Goal: Task Accomplishment & Management: Manage account settings

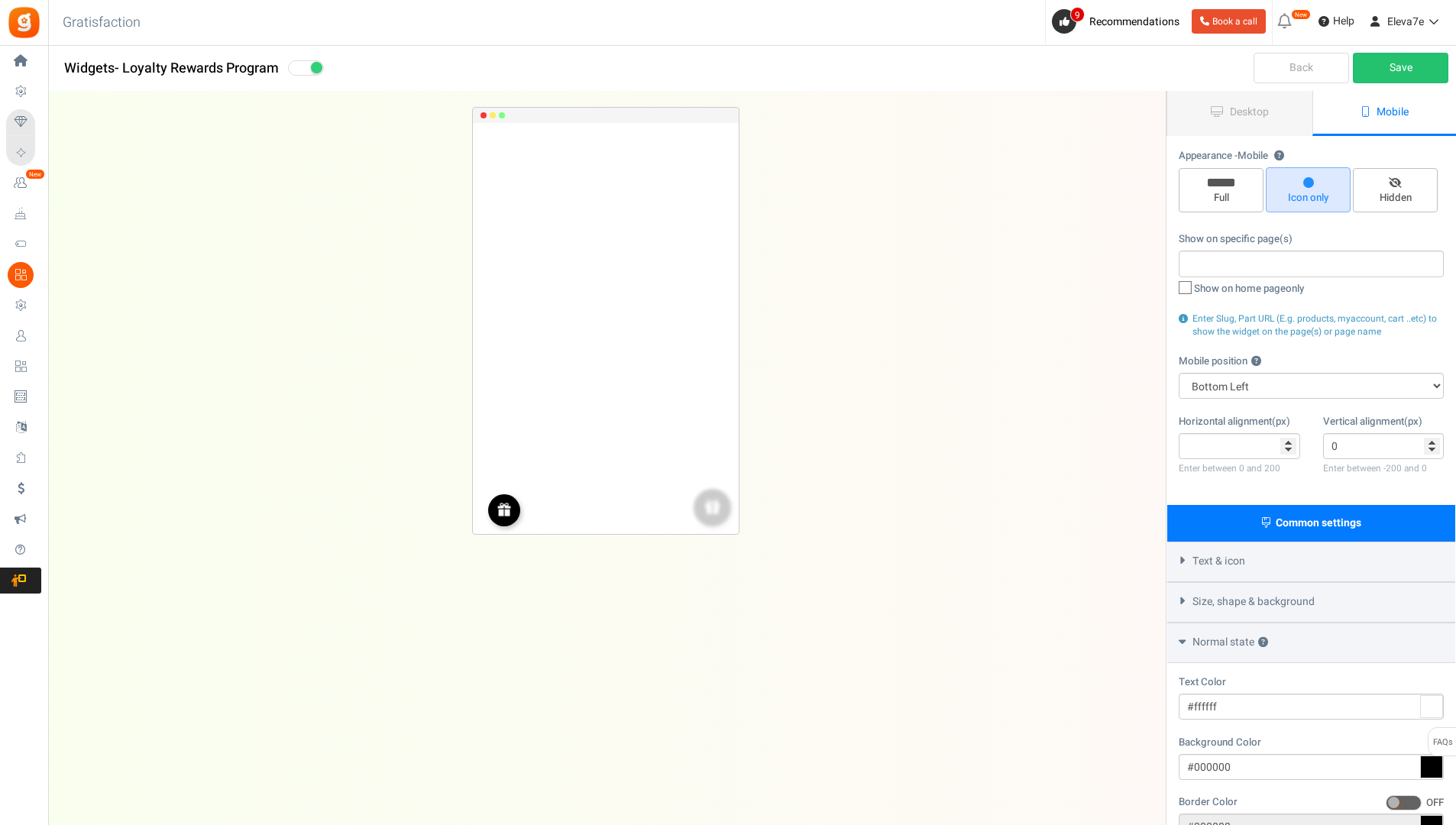
select select "left"
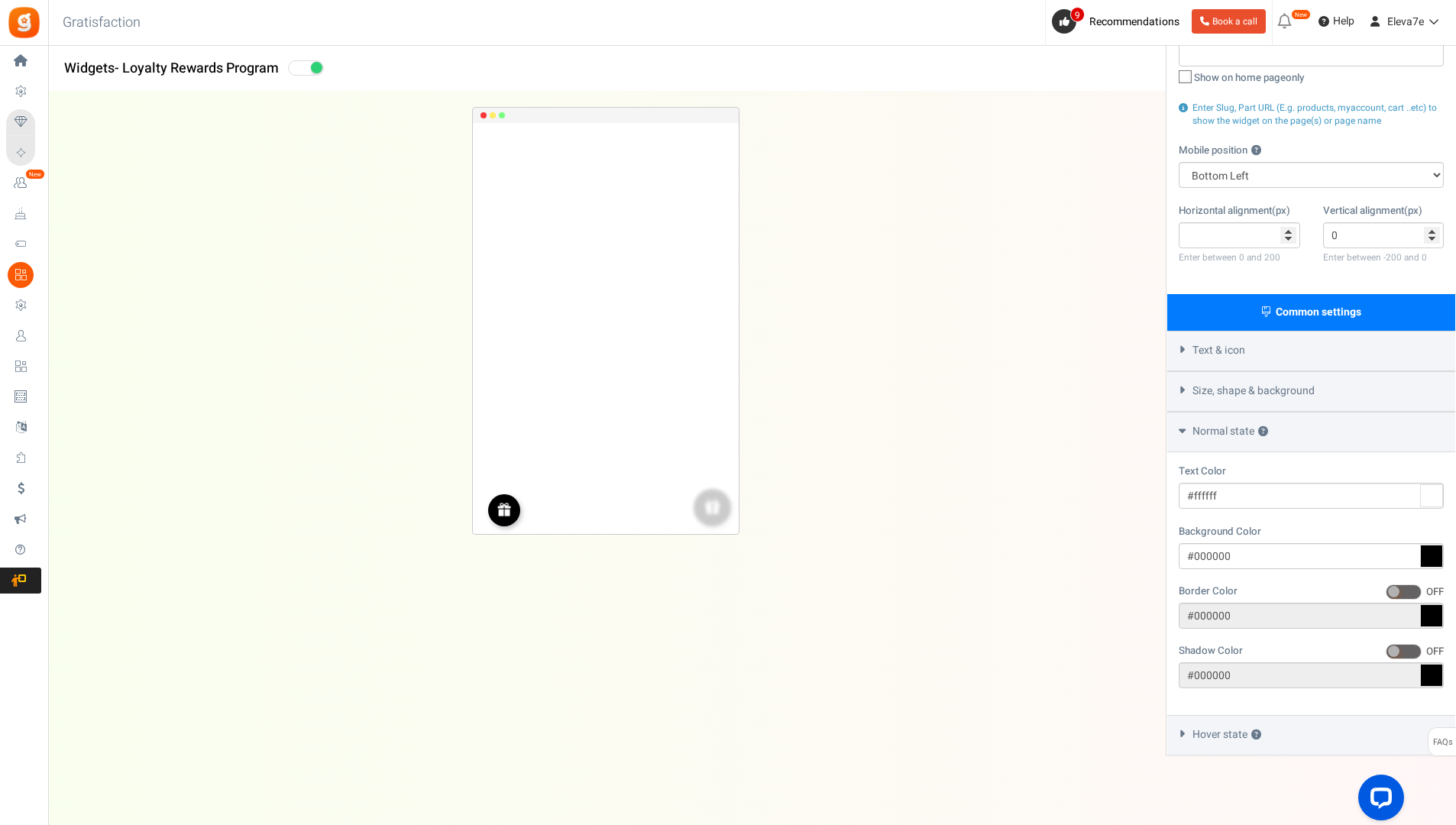
click at [650, 430] on div "REWARDS Loading.. × To configure LightBox layout please Click here REWARDS" at bounding box center [606, 328] width 266 height 411
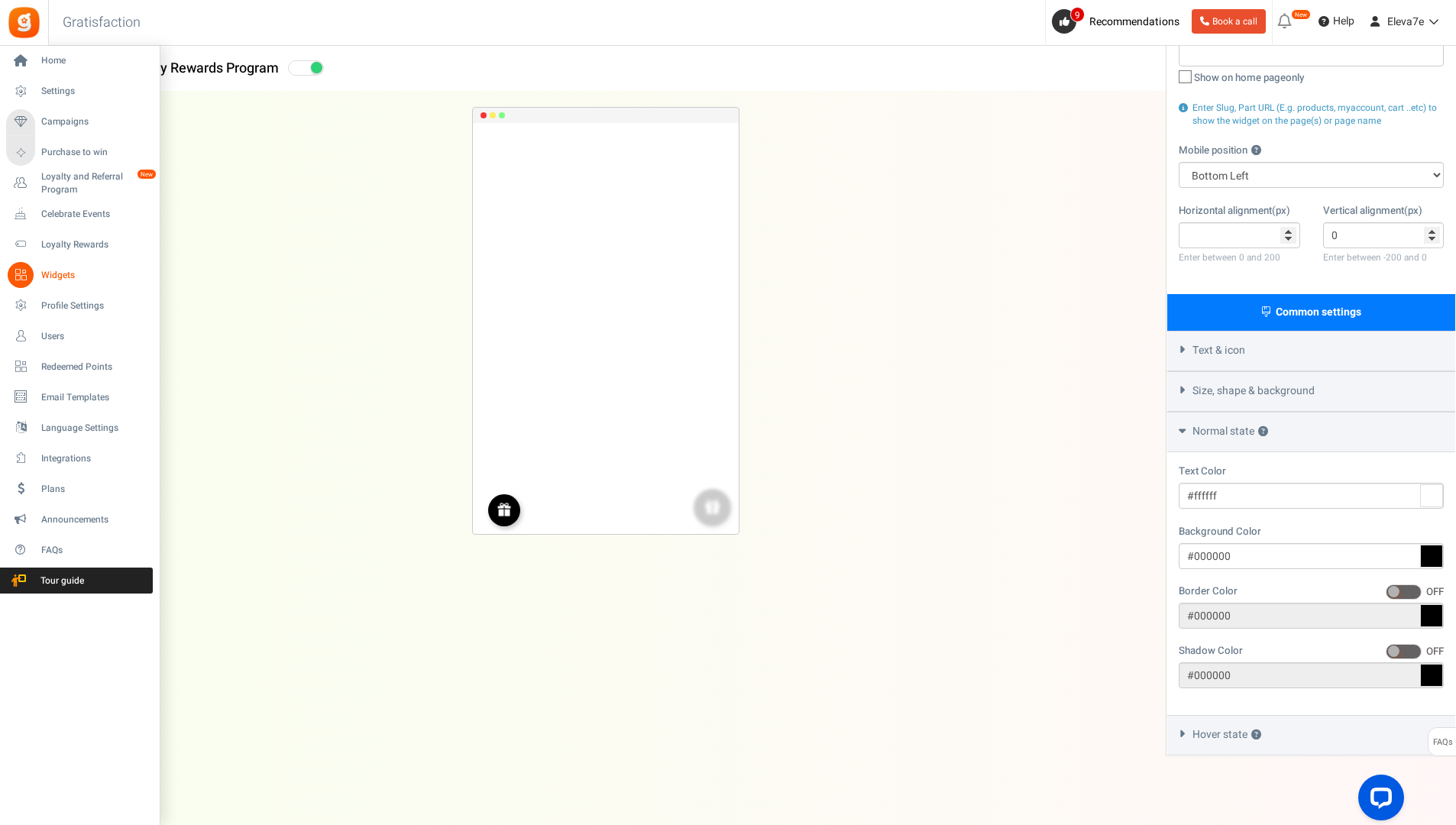
click at [40, 277] on link "Widgets" at bounding box center [79, 275] width 147 height 26
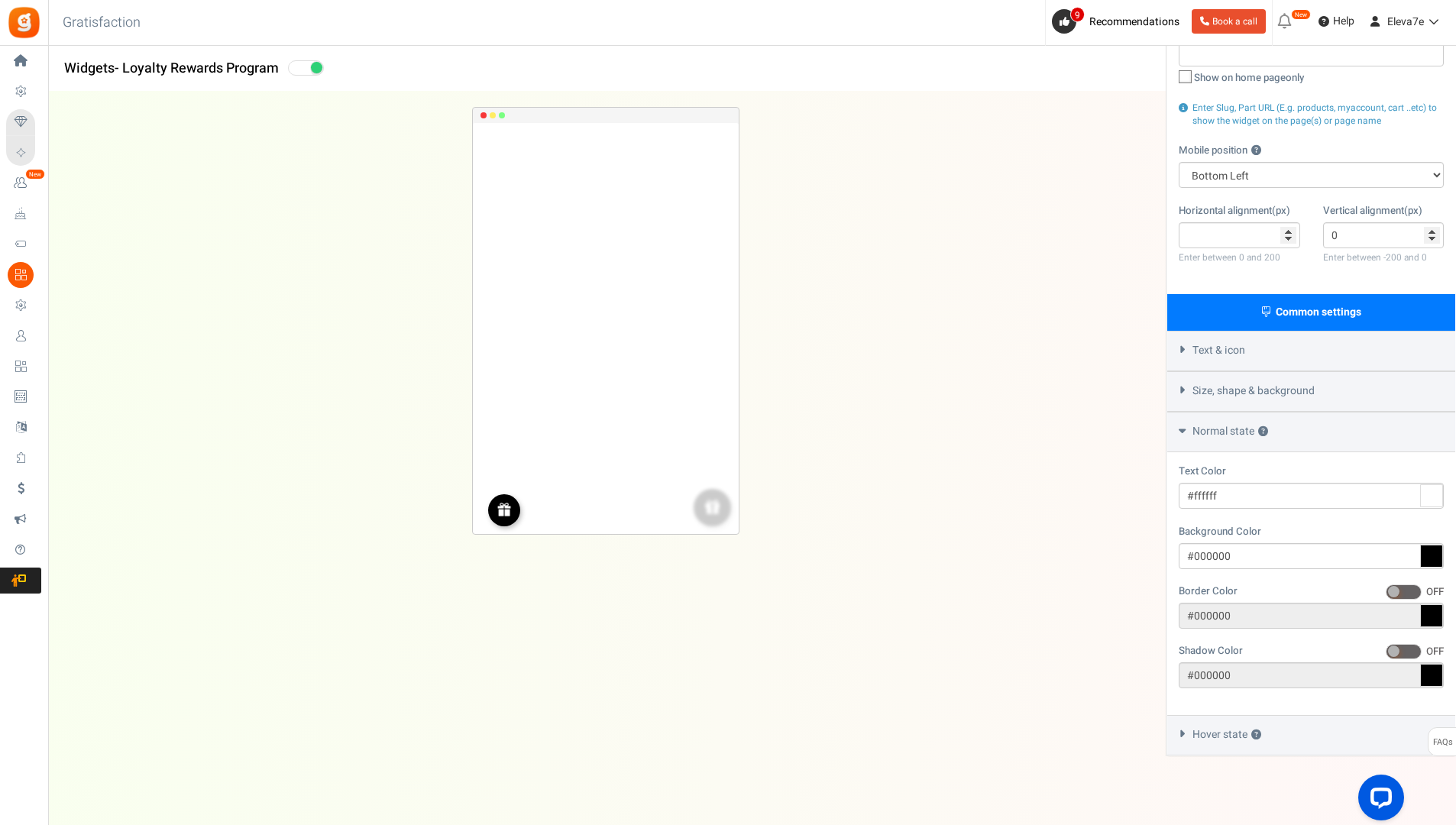
click at [23, 23] on img at bounding box center [24, 23] width 35 height 35
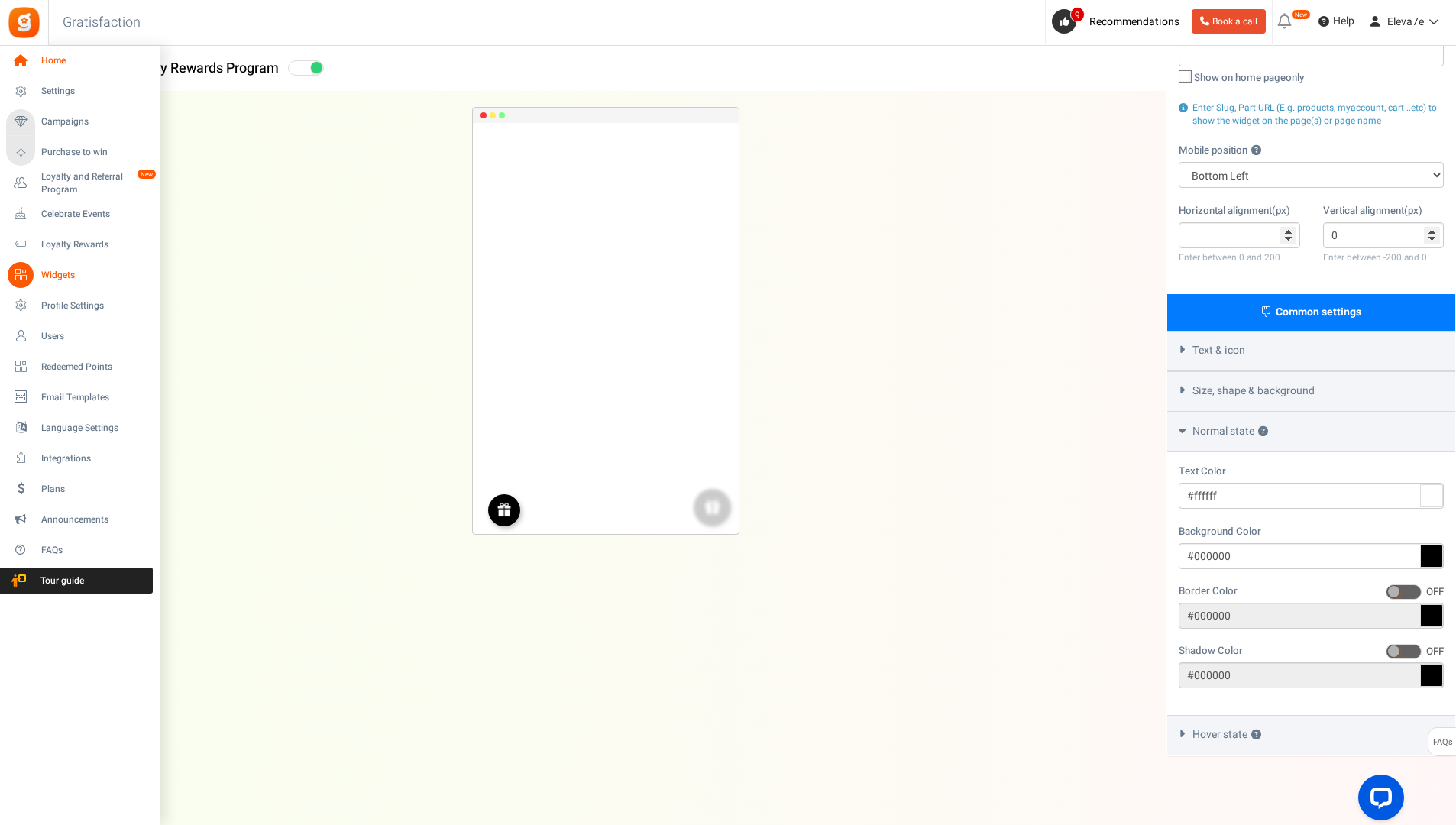
click at [23, 60] on icon at bounding box center [21, 61] width 26 height 26
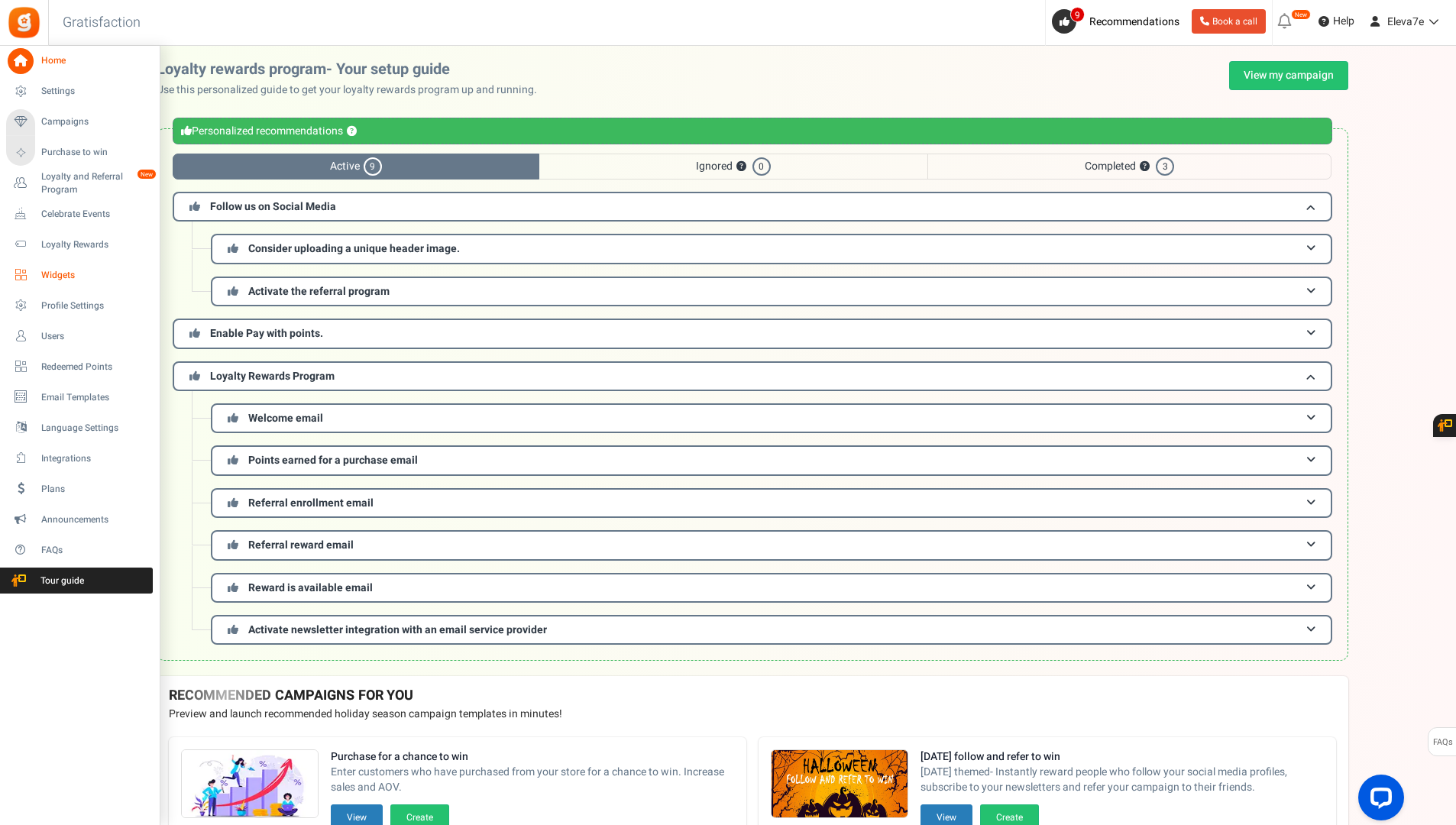
click at [83, 279] on span "Widgets" at bounding box center [94, 275] width 107 height 13
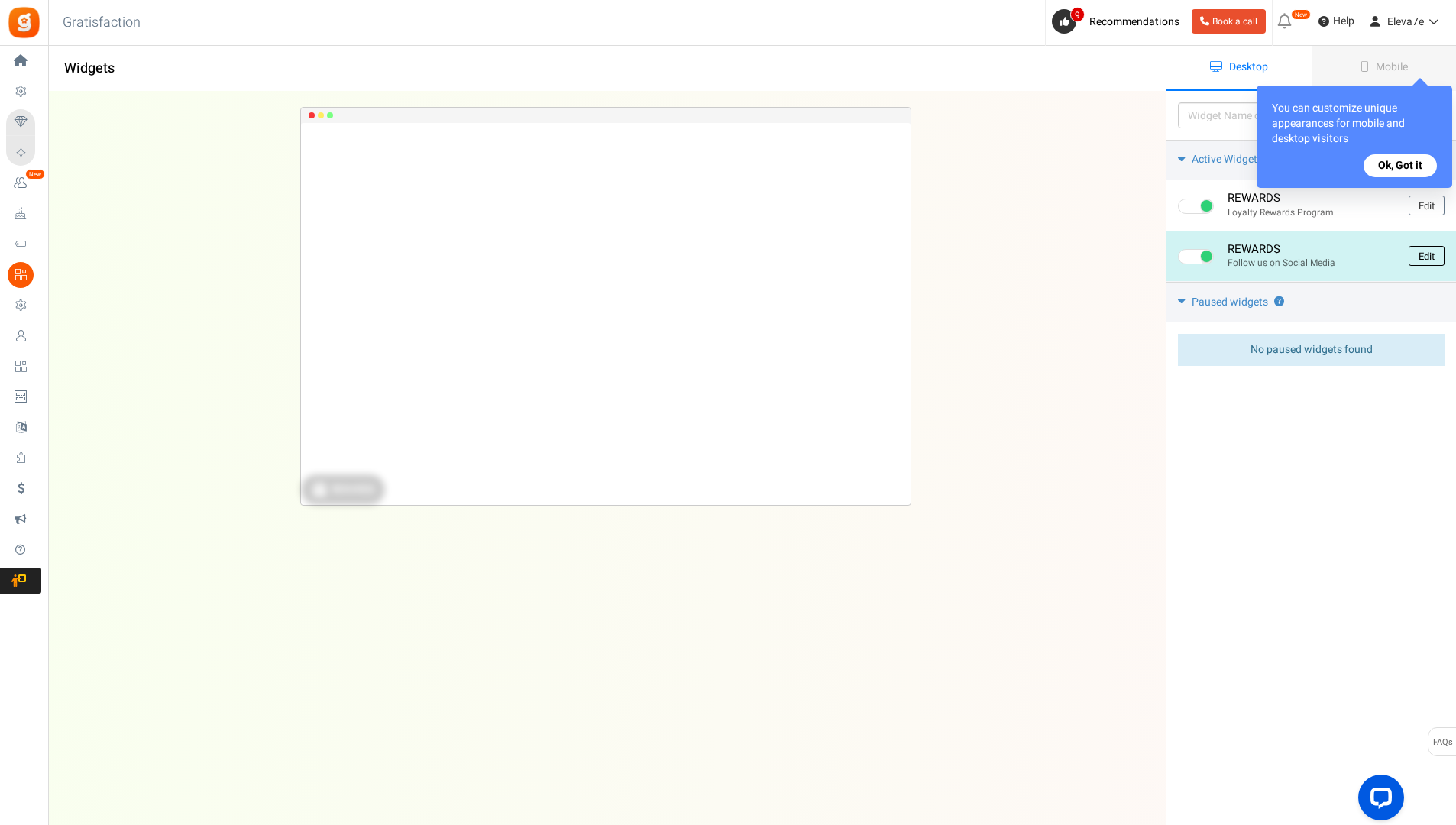
click at [1443, 260] on link "Edit" at bounding box center [1426, 255] width 36 height 20
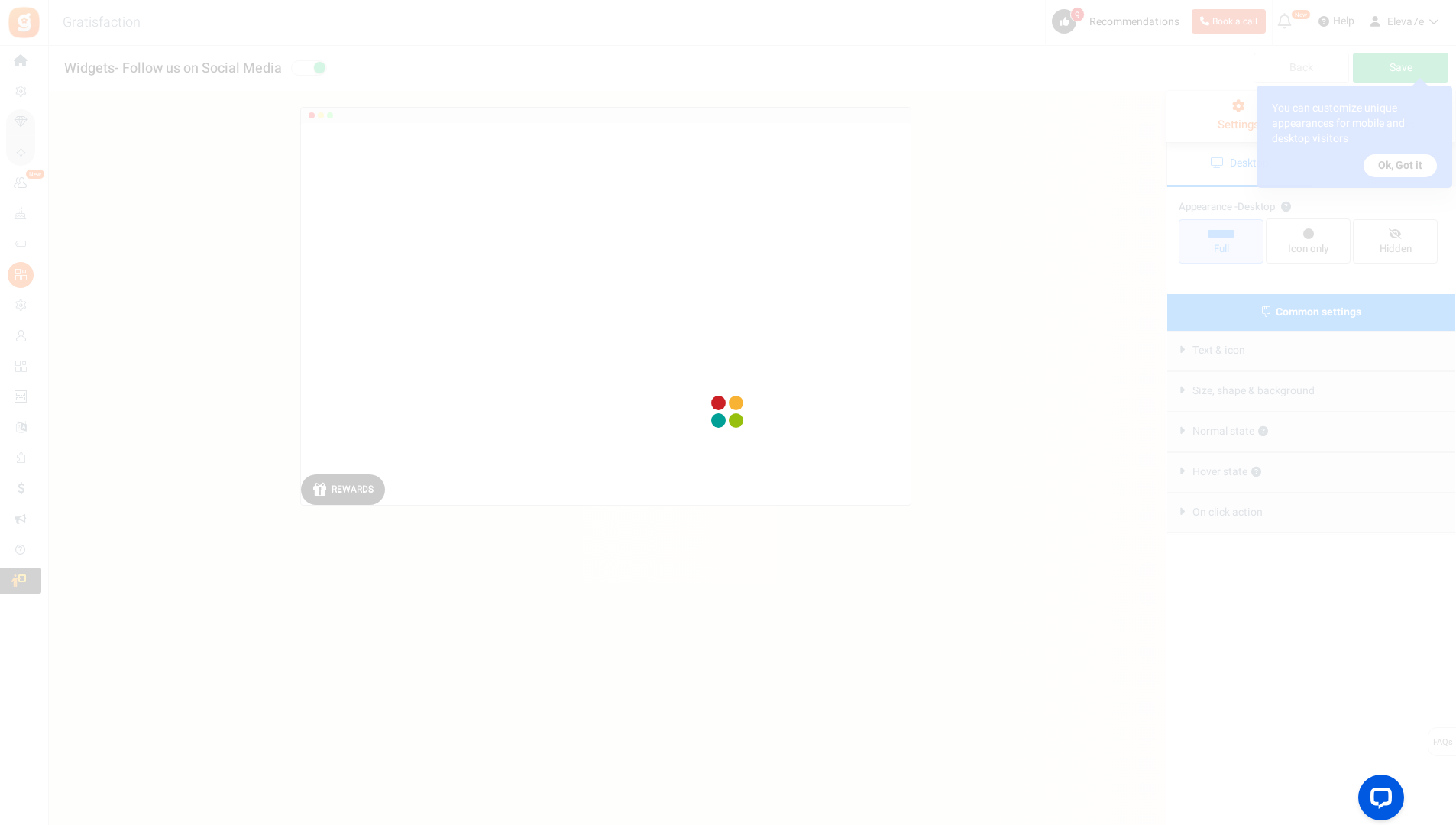
radio input "true"
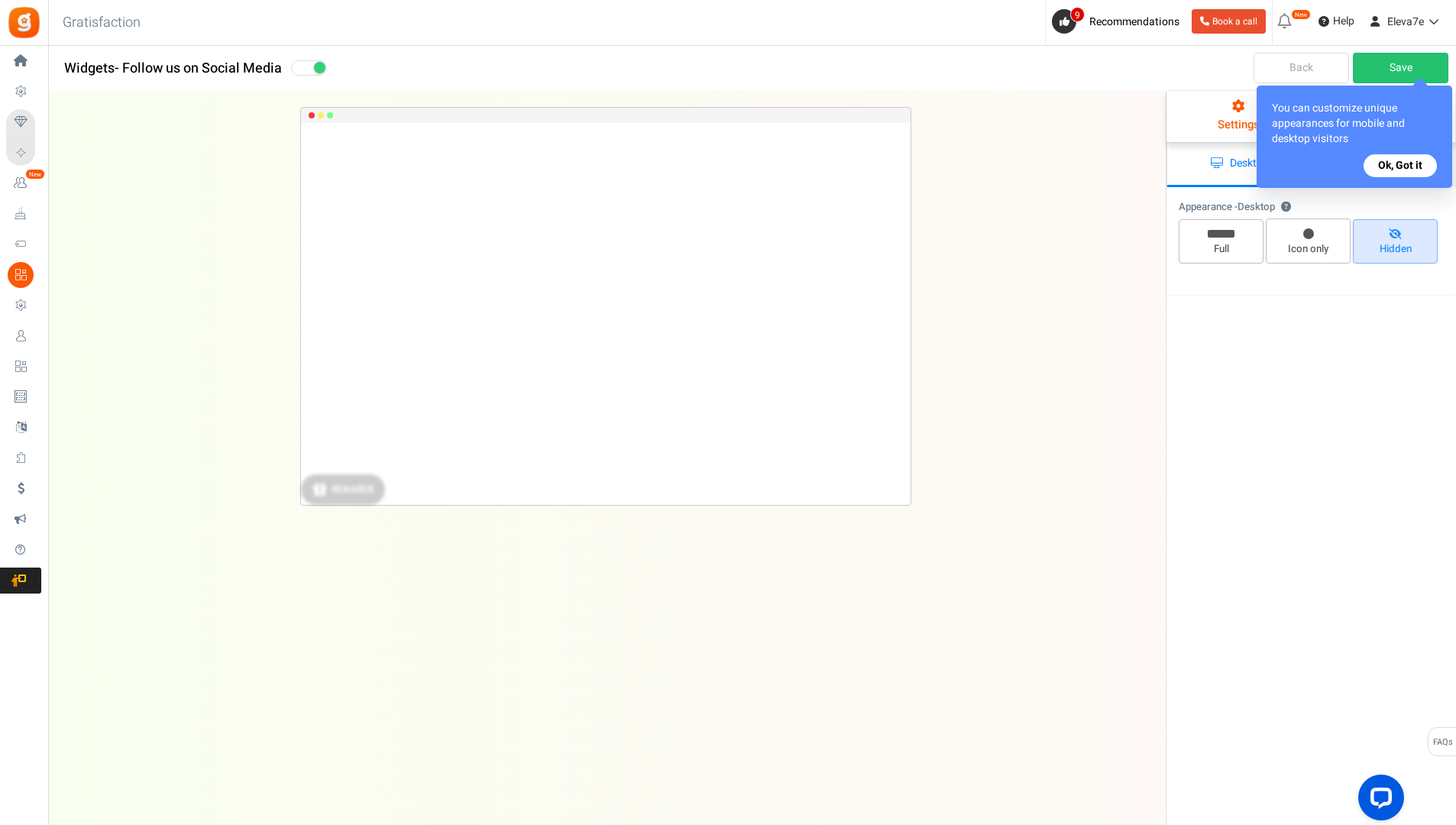
click at [1406, 163] on button "Ok, Got it" at bounding box center [1400, 166] width 73 height 23
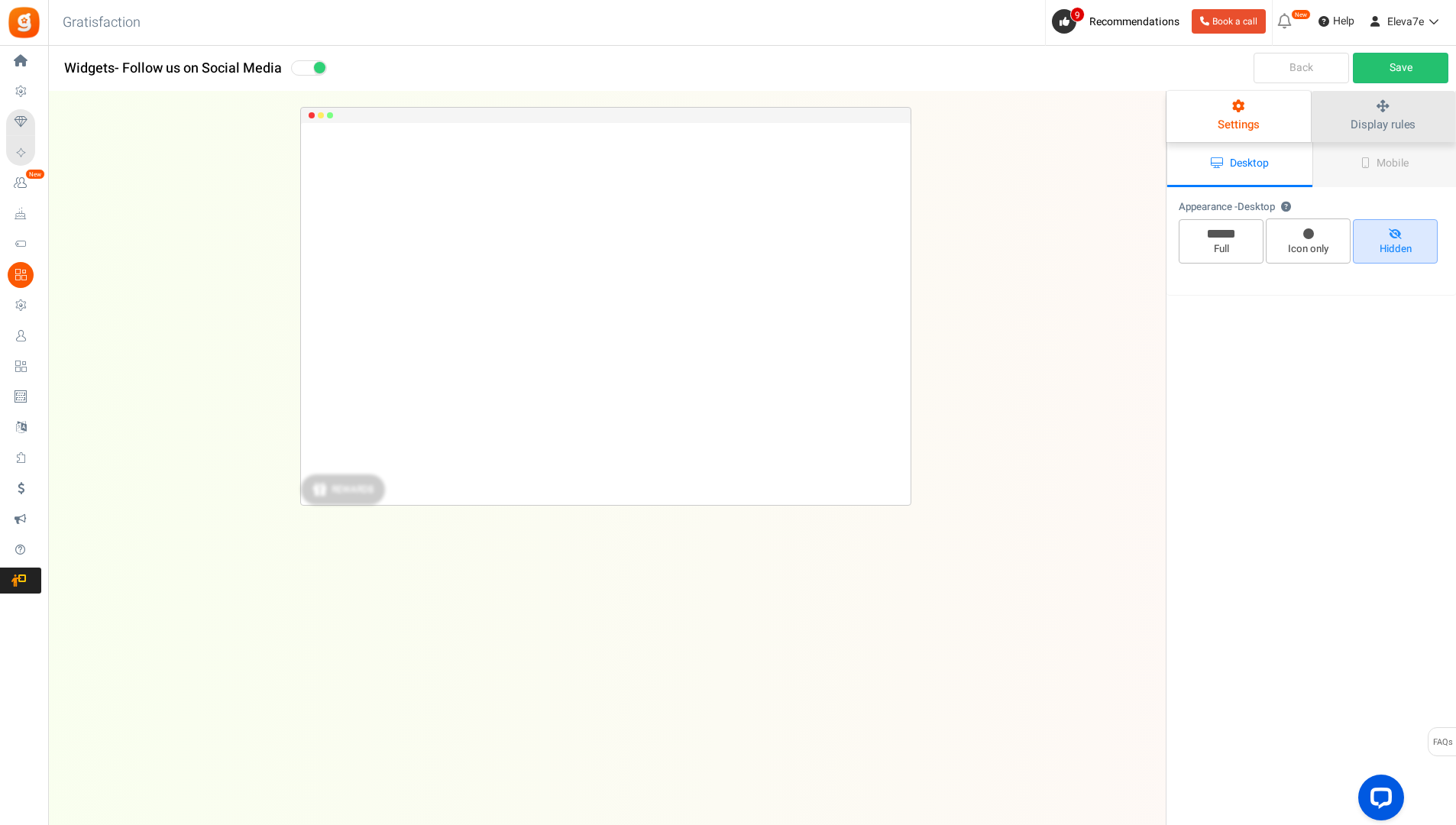
click at [1367, 117] on span "Display rules" at bounding box center [1383, 124] width 65 height 16
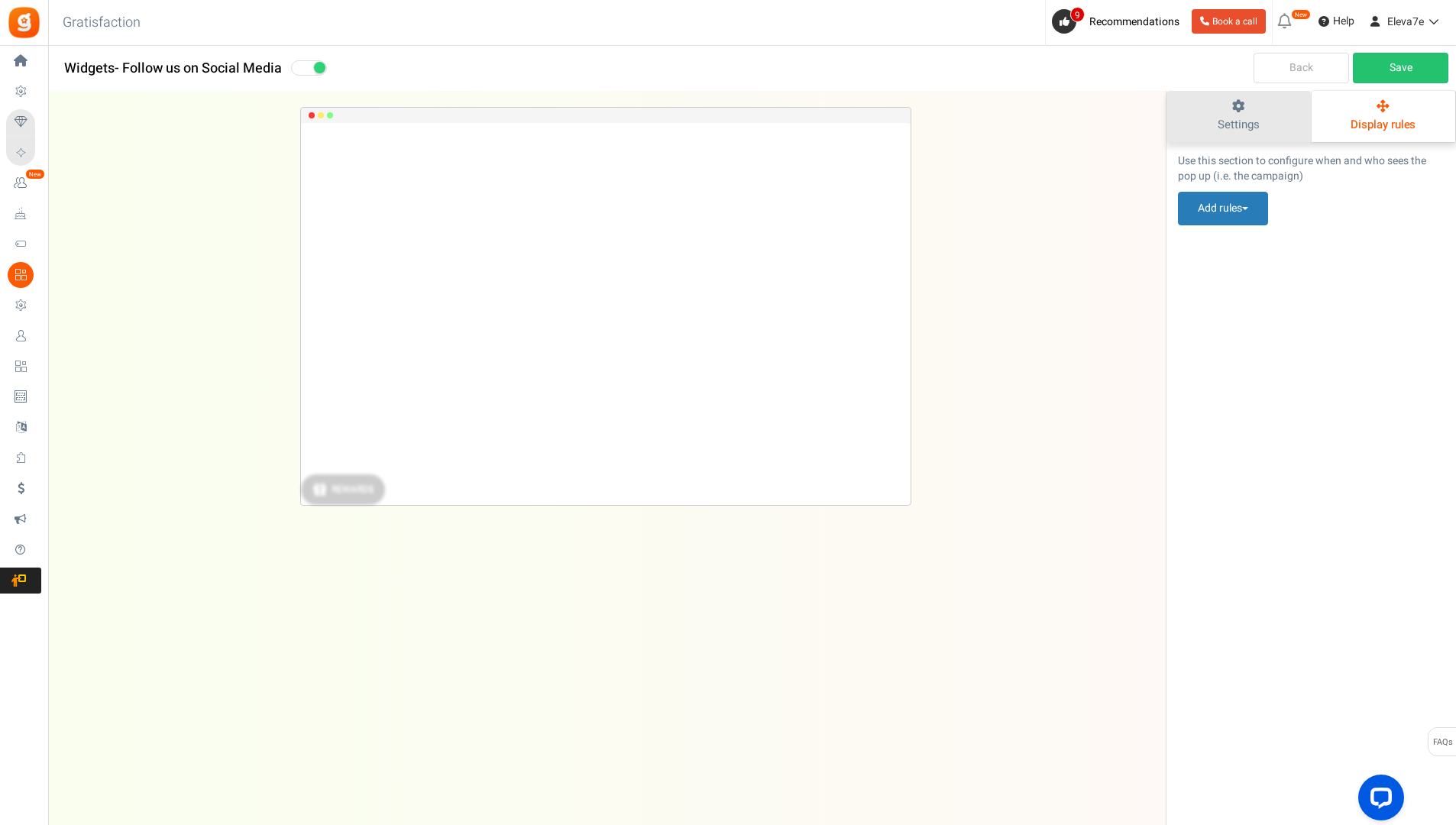
click at [1258, 116] on span "Settings" at bounding box center [1239, 124] width 42 height 16
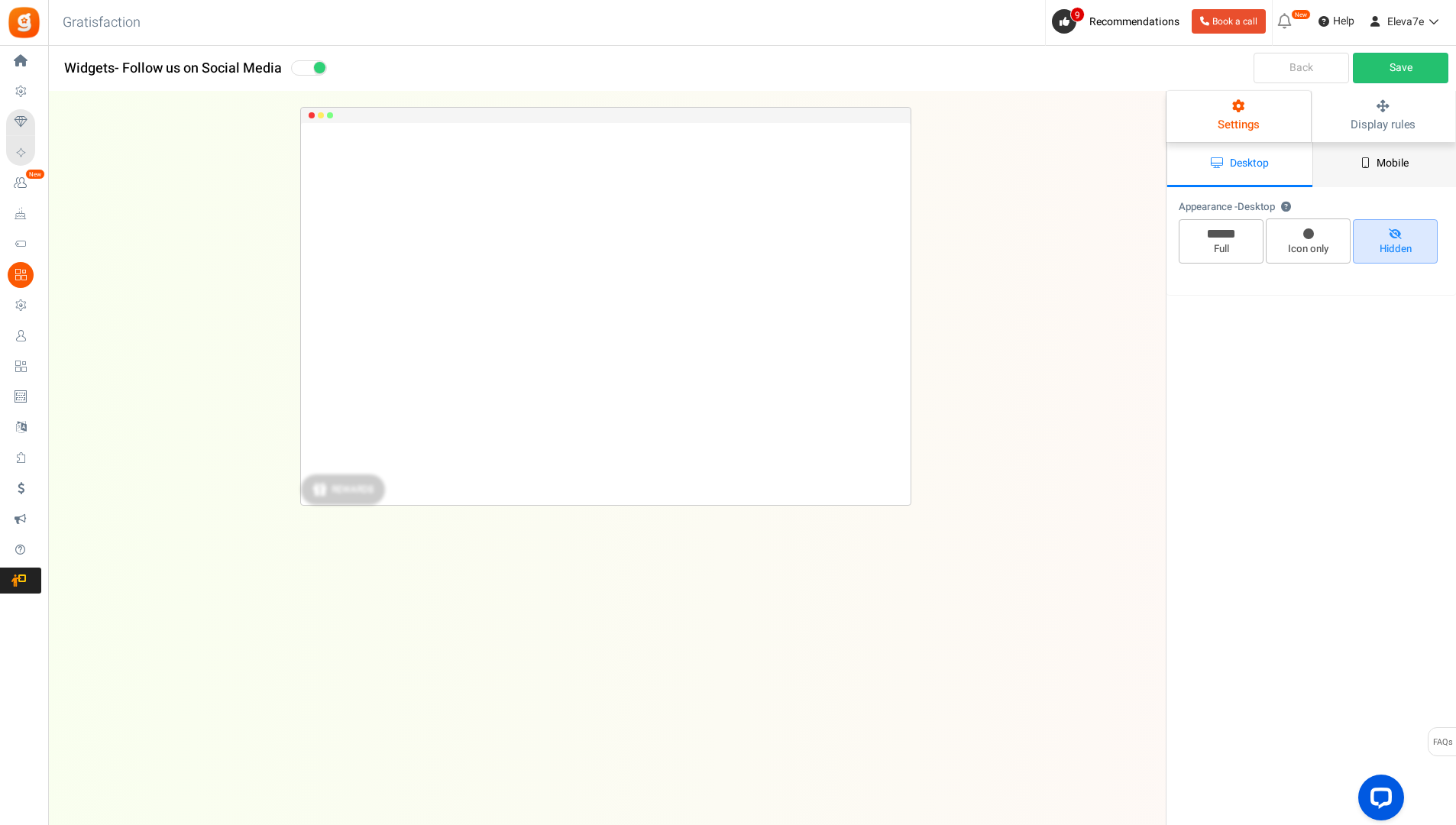
click at [1350, 155] on link "Mobile" at bounding box center [1385, 165] width 145 height 45
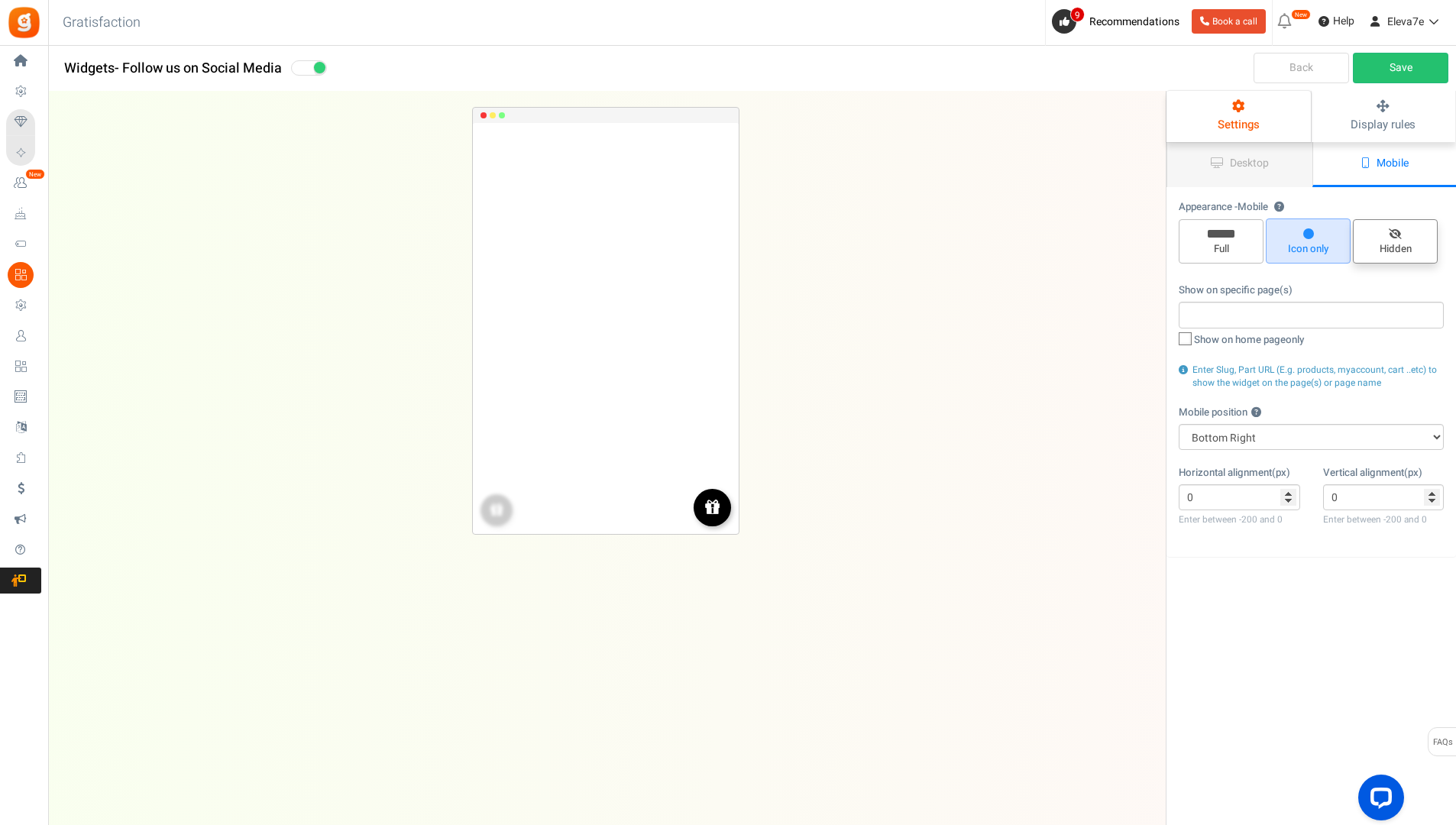
click at [1380, 242] on span "Hidden" at bounding box center [1396, 249] width 71 height 15
click at [1396, 232] on input "Hidden" at bounding box center [1400, 227] width 10 height 10
radio input "true"
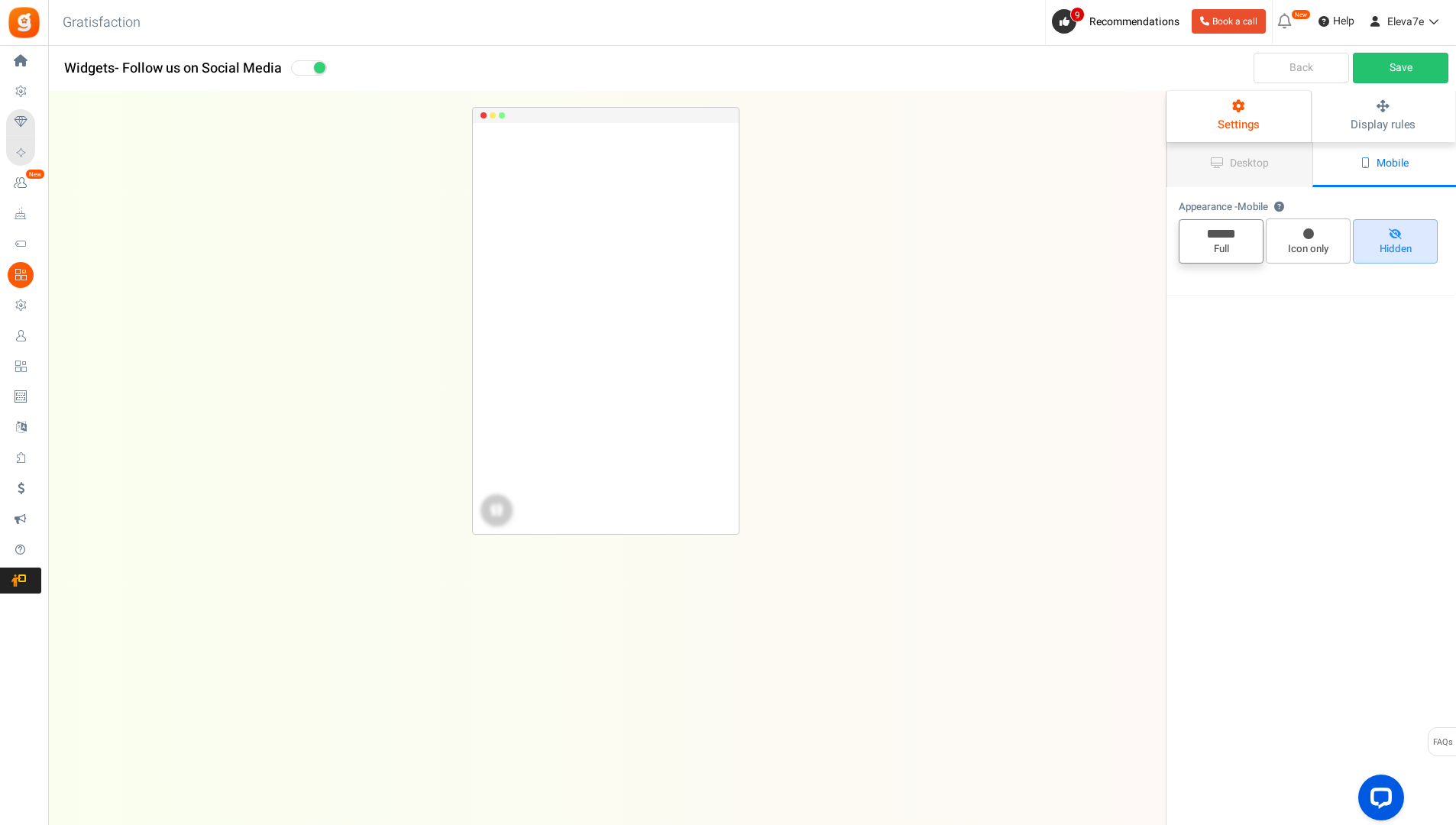
click at [1234, 242] on span "Full" at bounding box center [1221, 249] width 71 height 15
click at [1232, 232] on input "Full" at bounding box center [1226, 227] width 10 height 10
radio input "true"
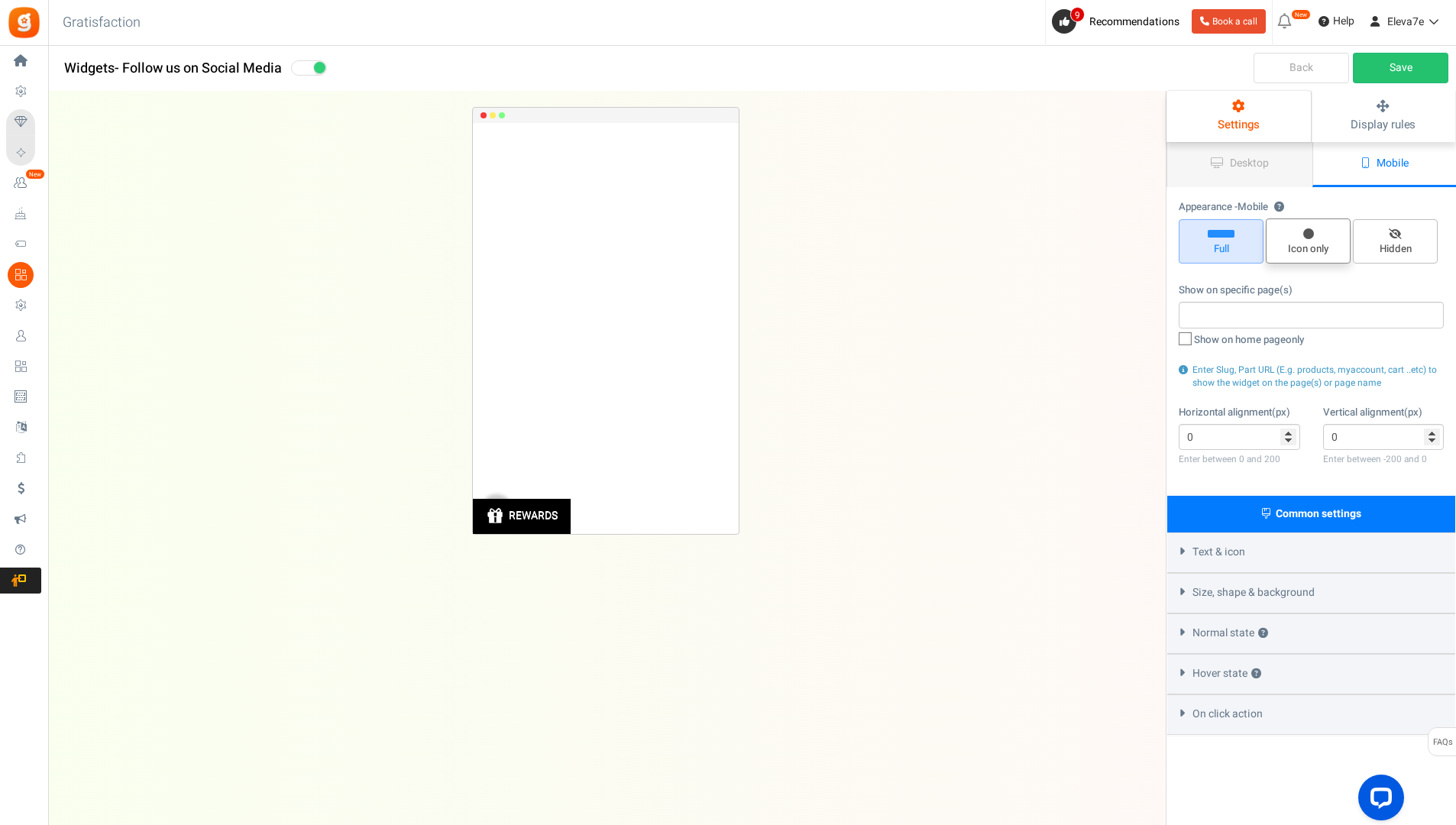
click at [1291, 243] on span "Icon only" at bounding box center [1308, 249] width 71 height 15
click at [1309, 232] on input "Icon only" at bounding box center [1314, 226] width 10 height 10
radio input "true"
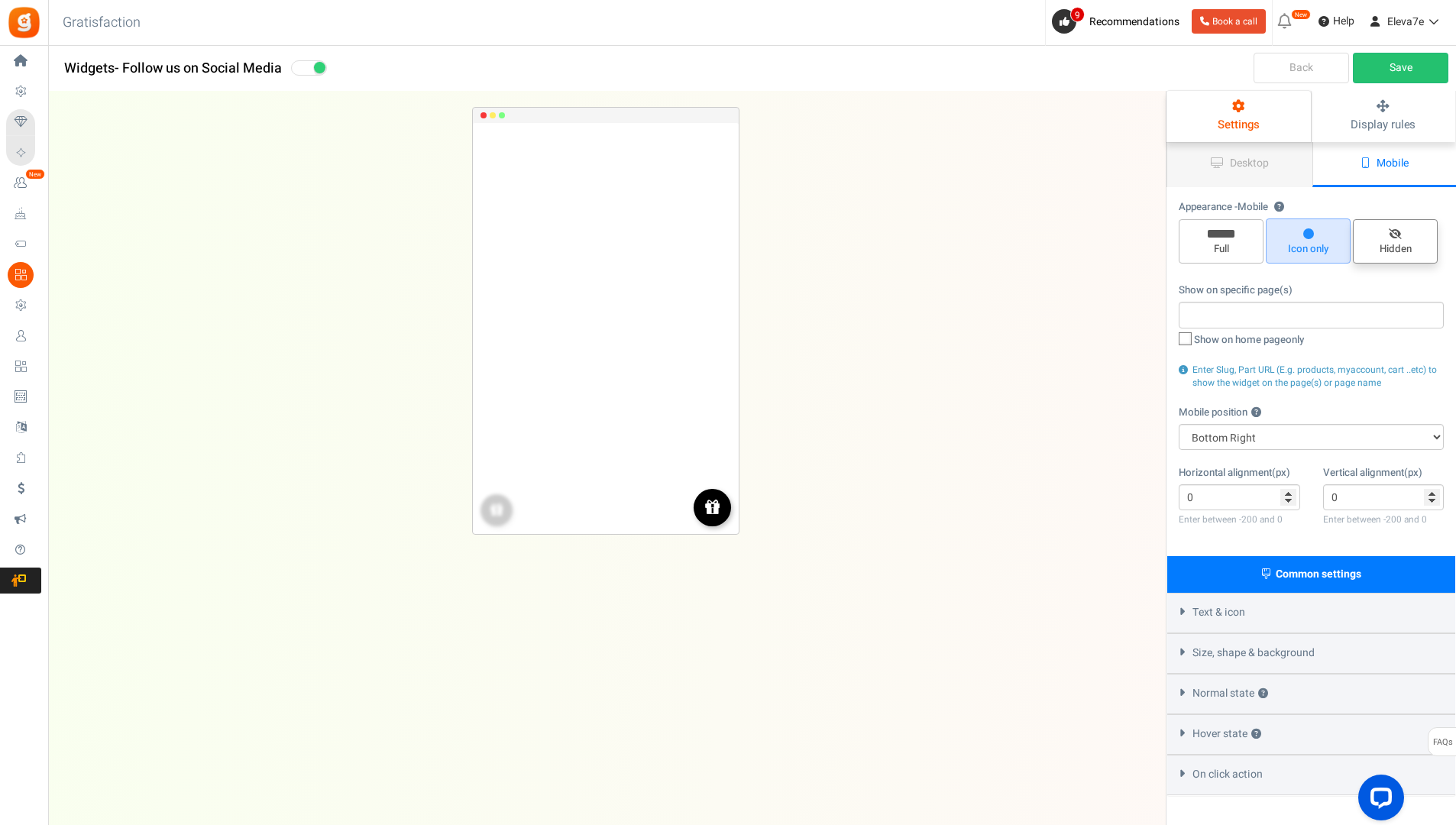
click at [1403, 242] on span "Hidden" at bounding box center [1396, 249] width 71 height 15
click at [1403, 232] on input "Hidden" at bounding box center [1400, 227] width 10 height 10
radio input "true"
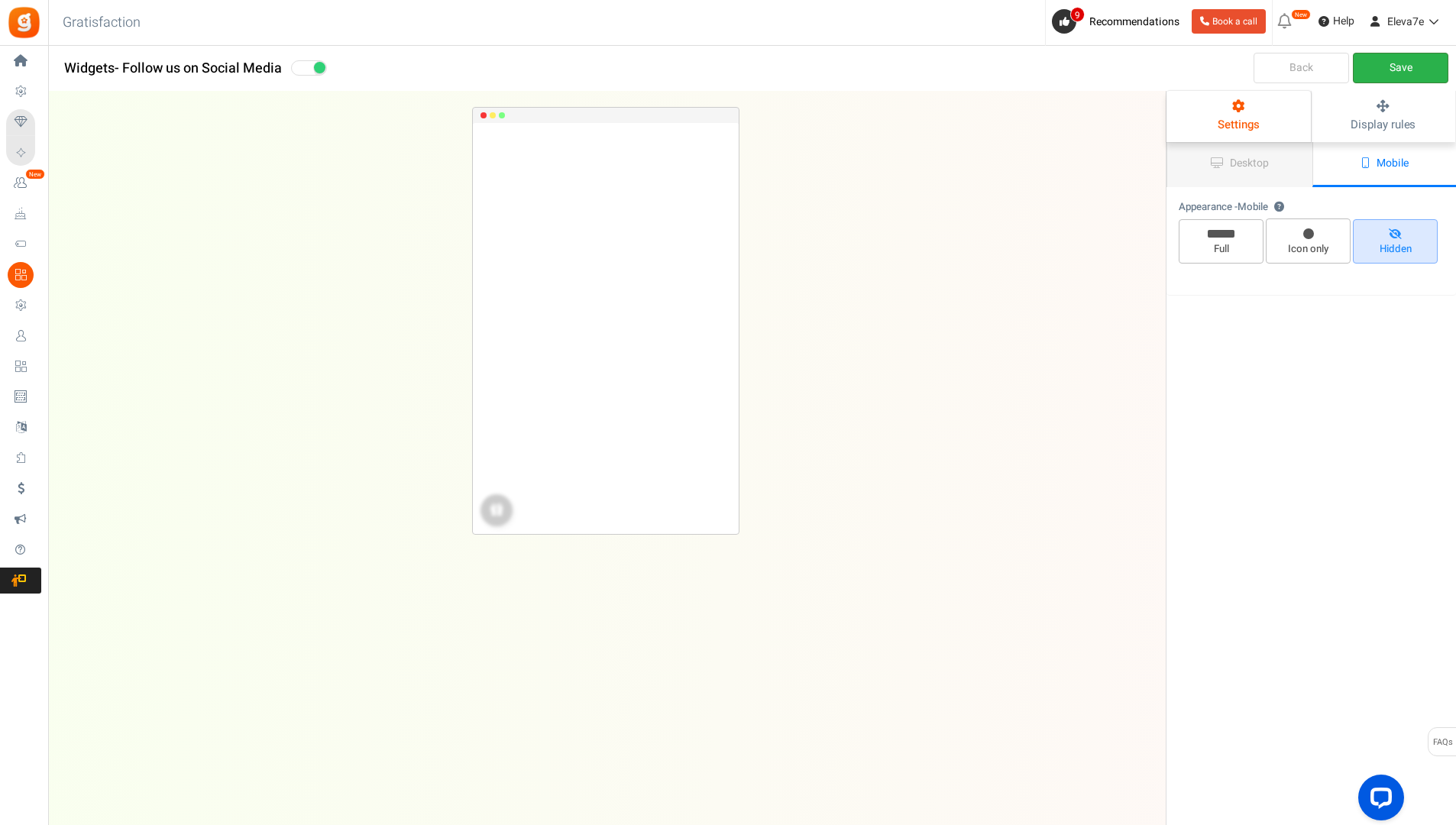
click at [1397, 65] on link "Save" at bounding box center [1401, 68] width 96 height 30
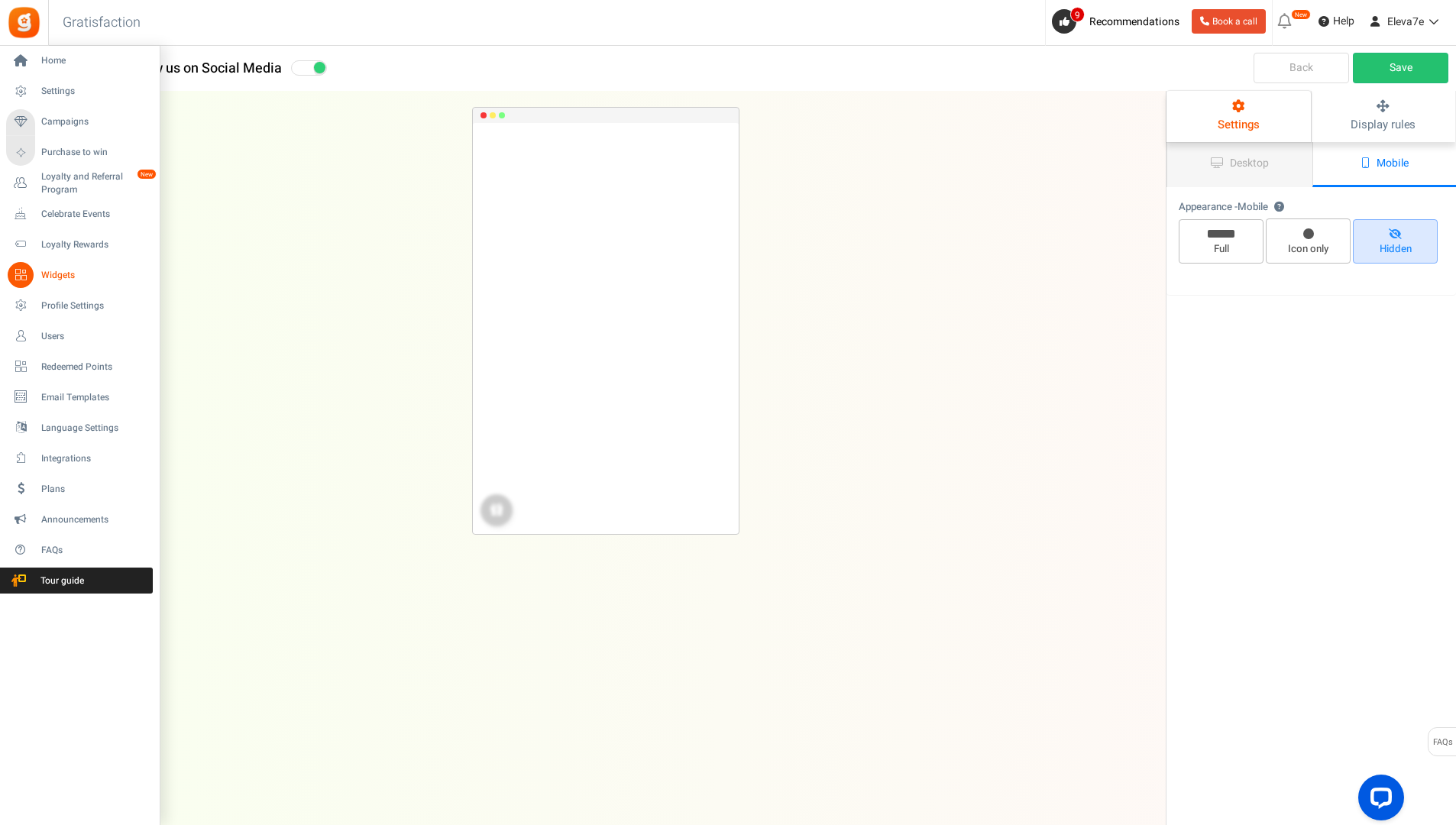
click at [54, 276] on span "Widgets" at bounding box center [94, 275] width 107 height 13
click at [48, 66] on span "Home" at bounding box center [94, 60] width 107 height 13
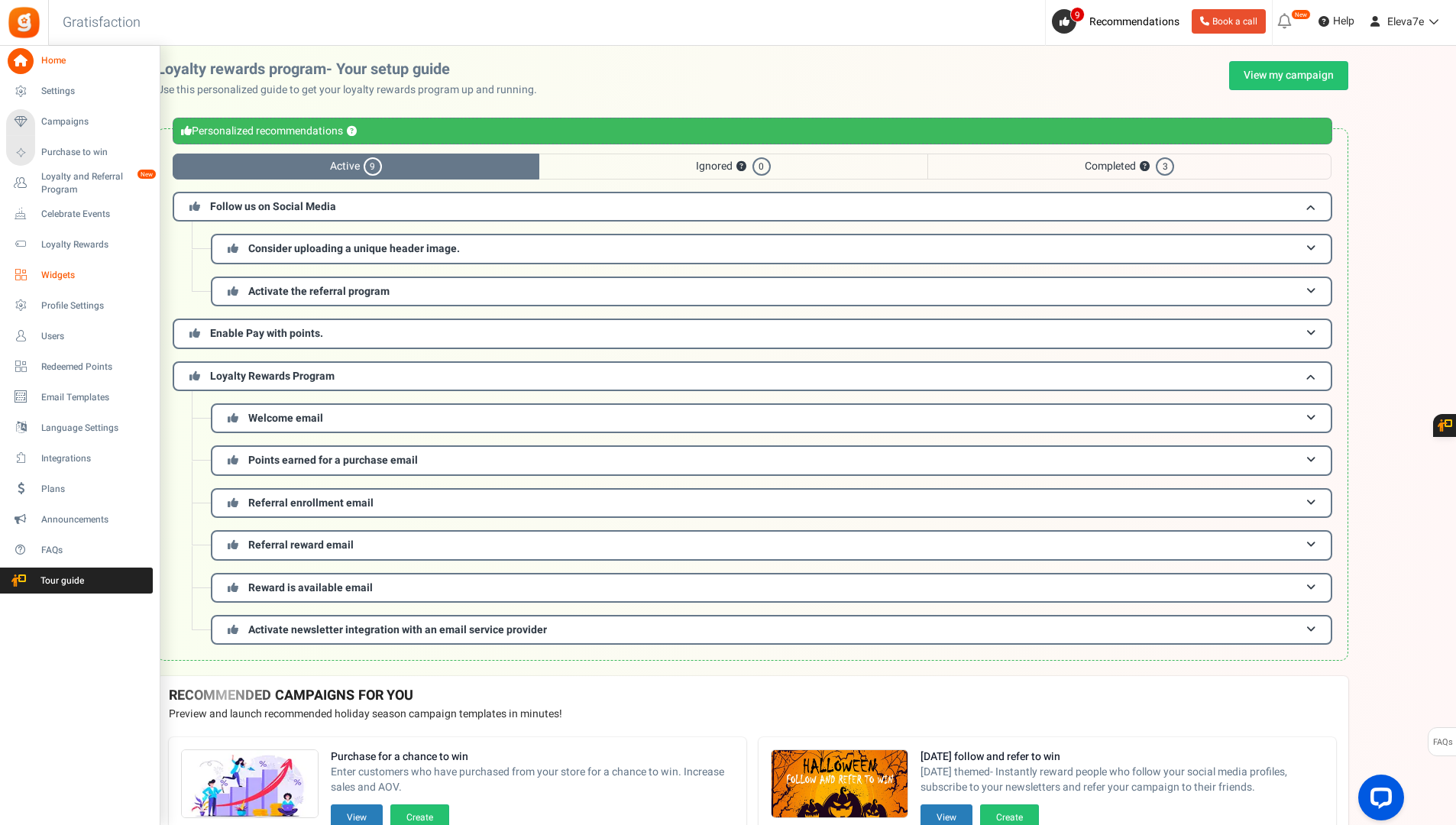
click at [63, 272] on span "Widgets" at bounding box center [94, 275] width 107 height 13
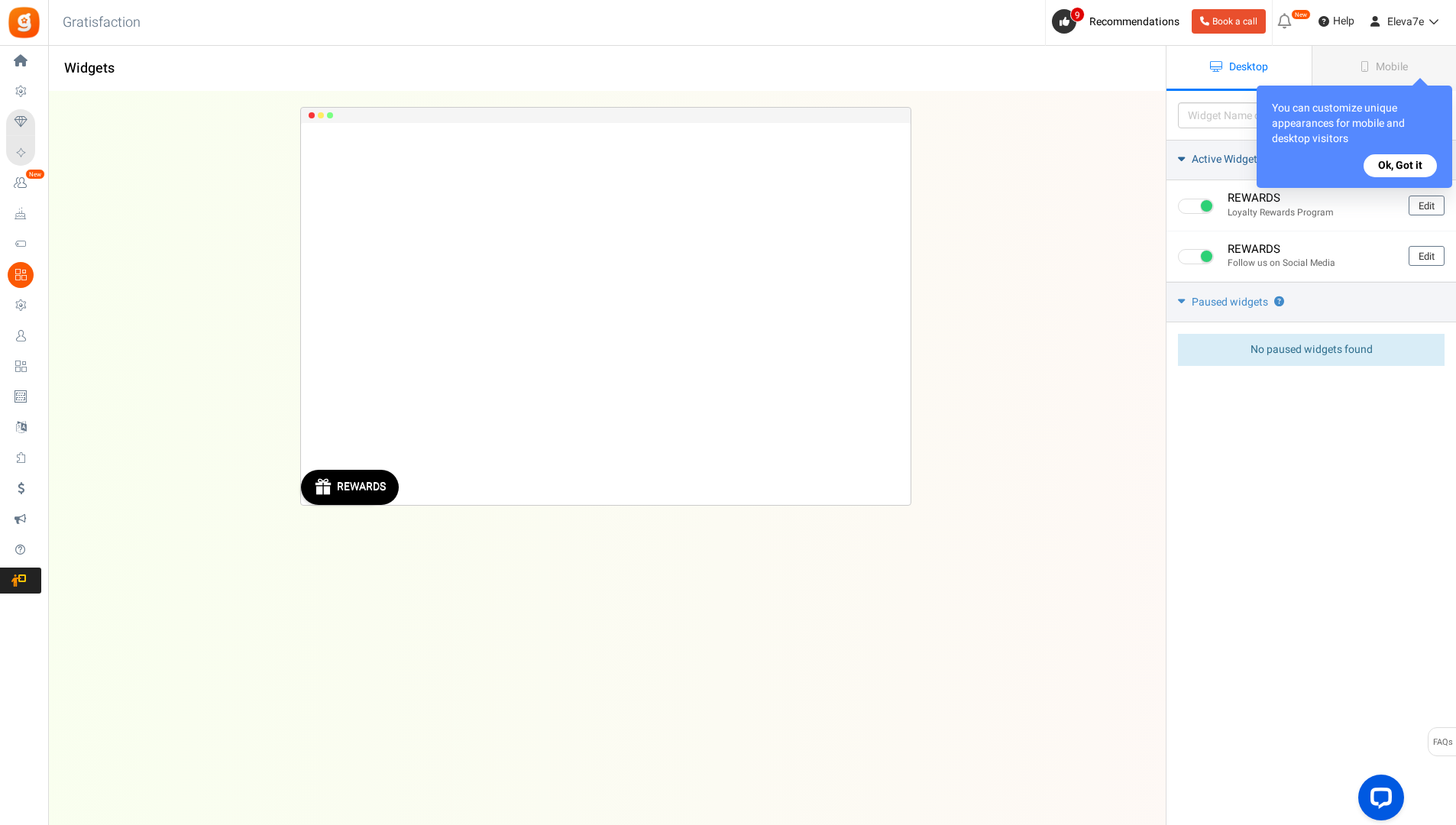
click at [1411, 175] on button "Ok, Got it" at bounding box center [1400, 166] width 73 height 23
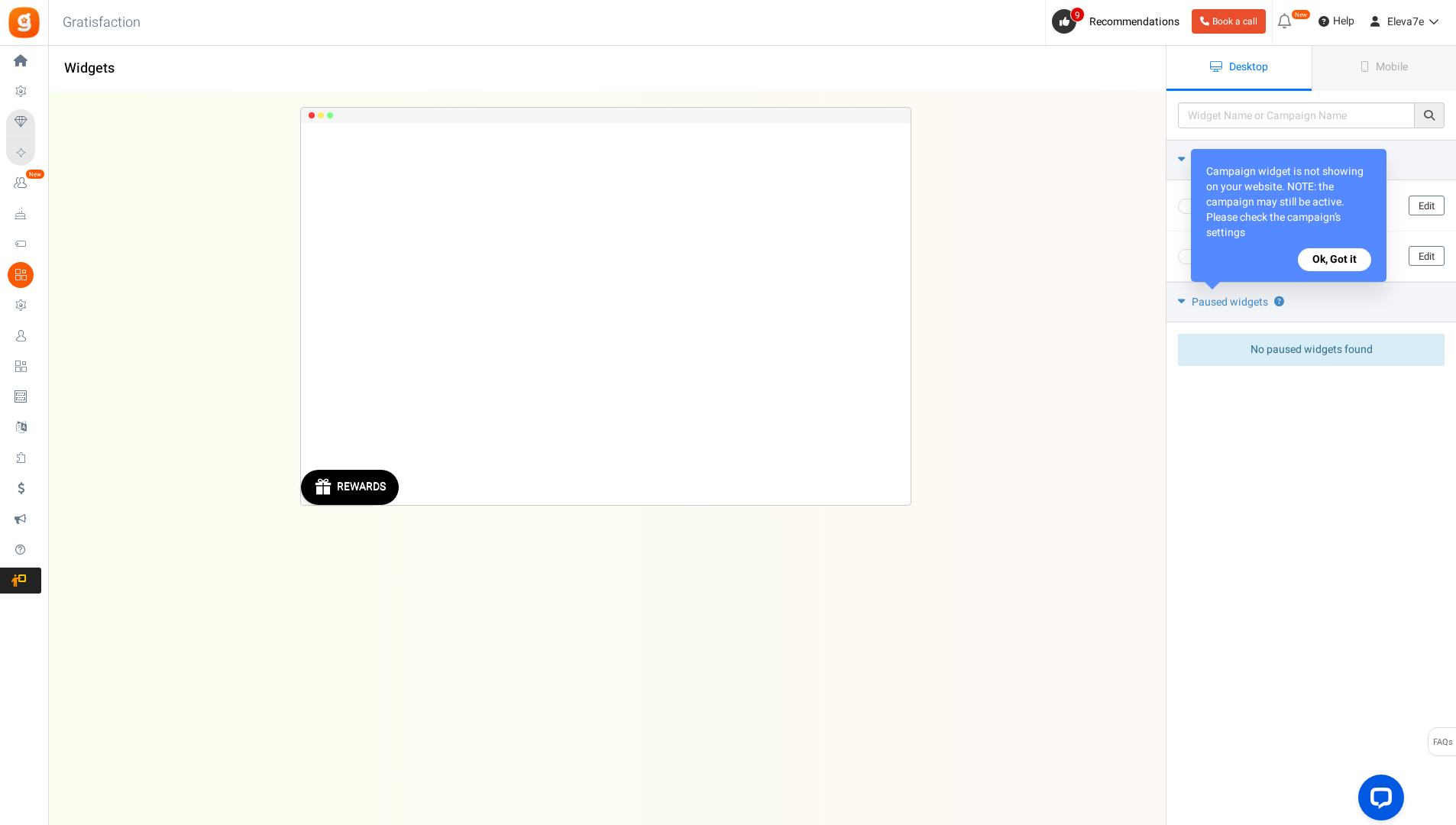
click at [1329, 257] on button "Ok, Got it" at bounding box center [1334, 260] width 73 height 23
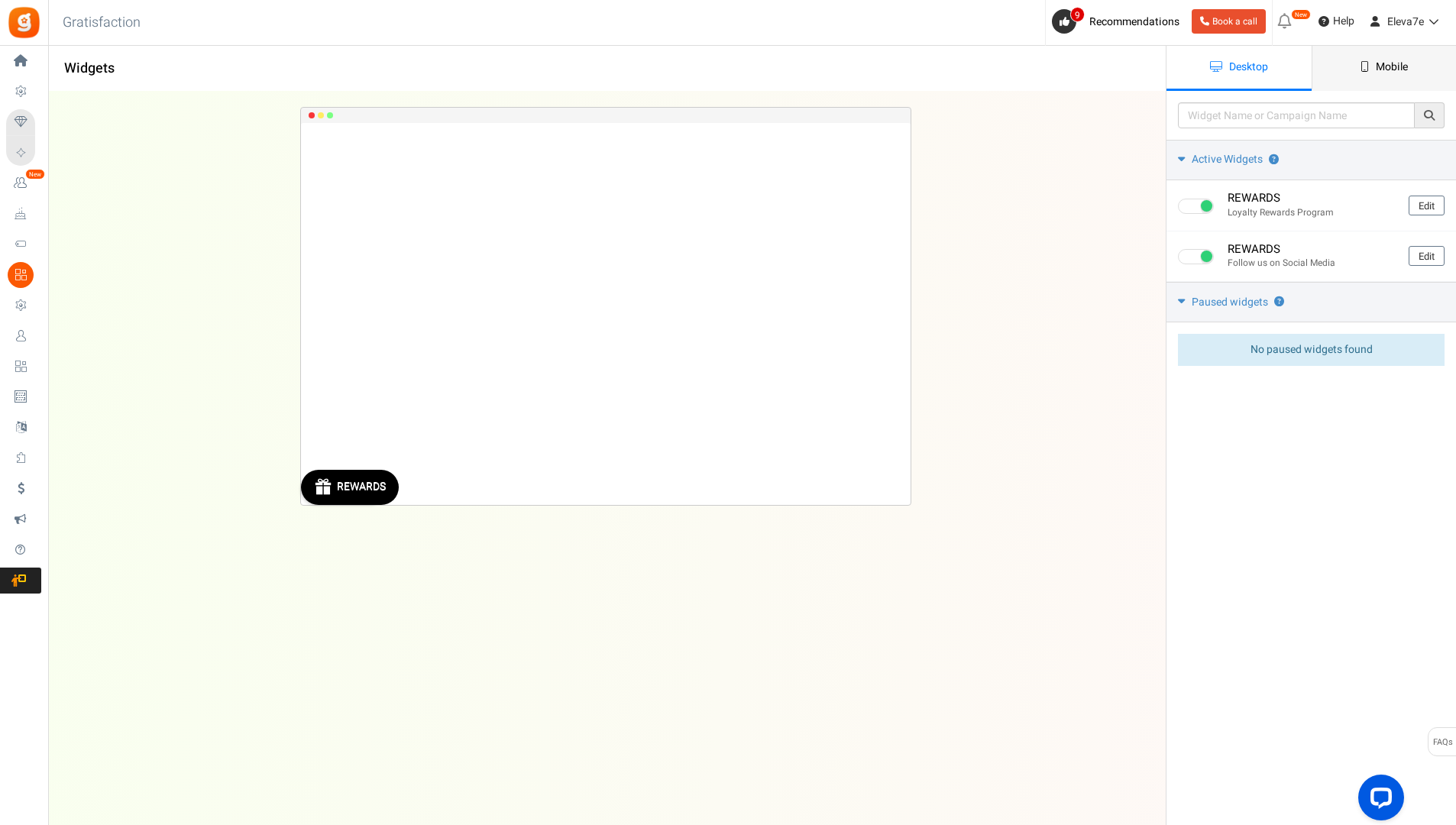
click at [1371, 72] on link "Mobile" at bounding box center [1384, 69] width 145 height 45
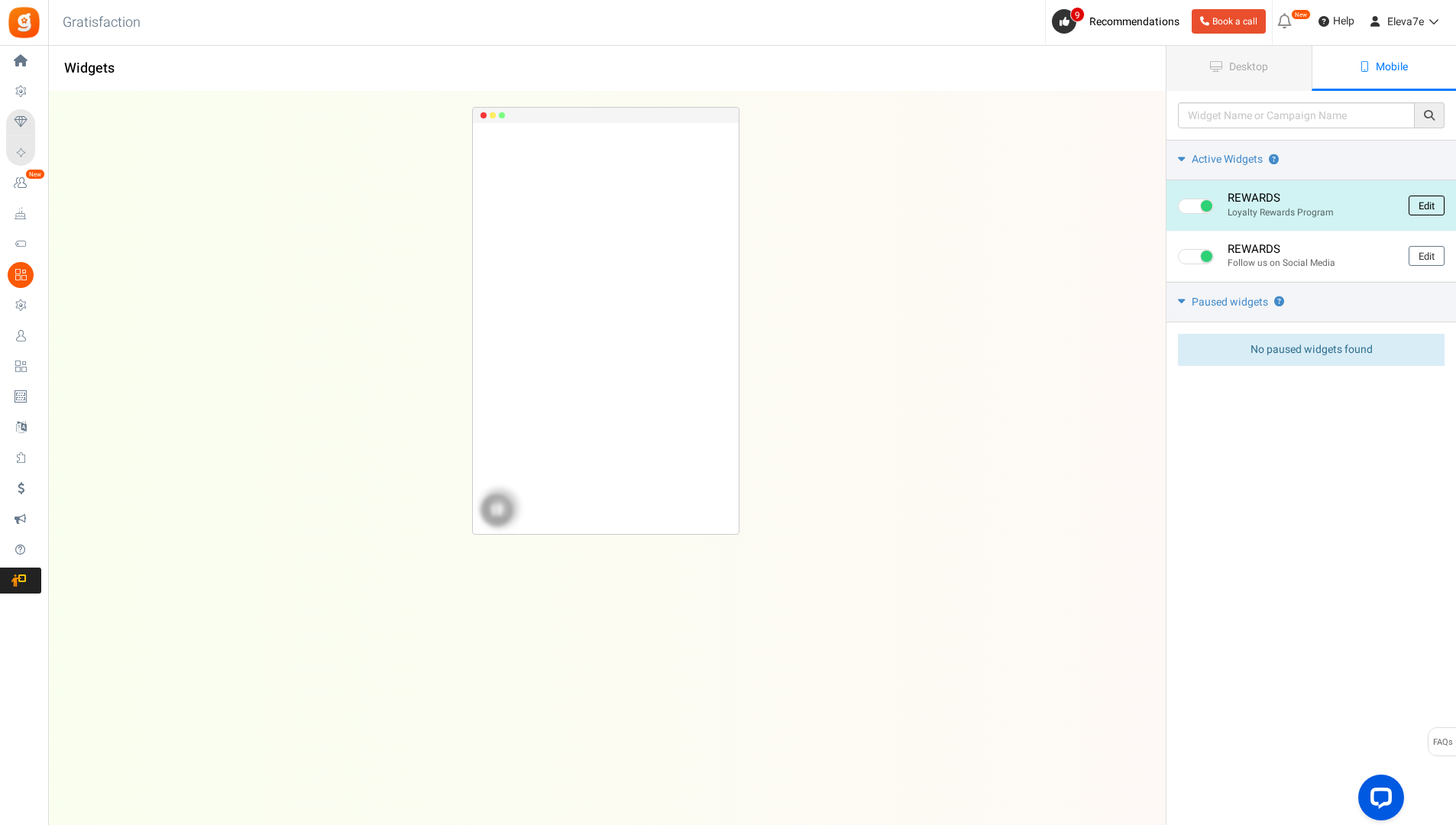
click at [1418, 201] on link "Edit" at bounding box center [1426, 205] width 36 height 20
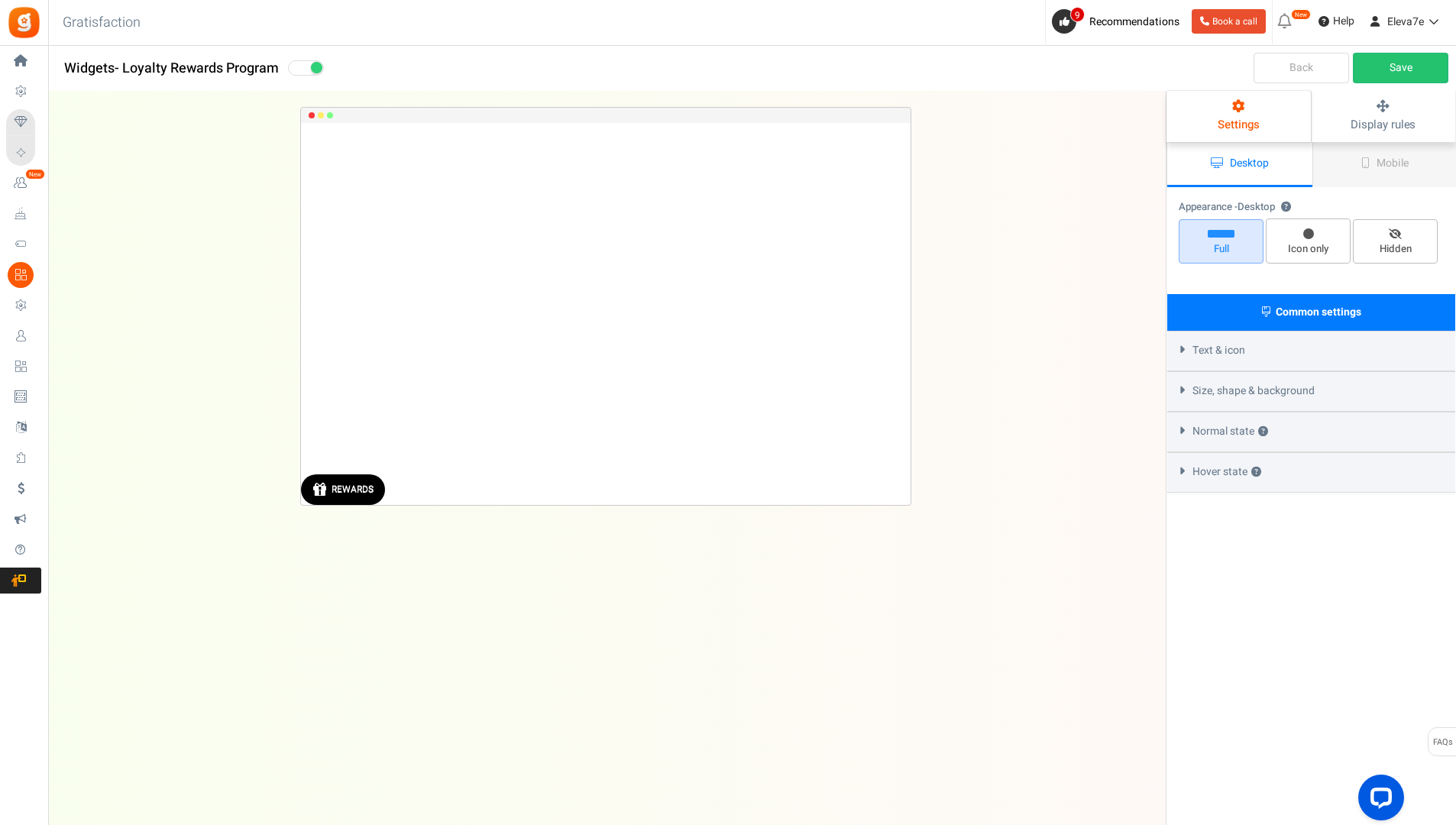
select select "left-bottom-bar"
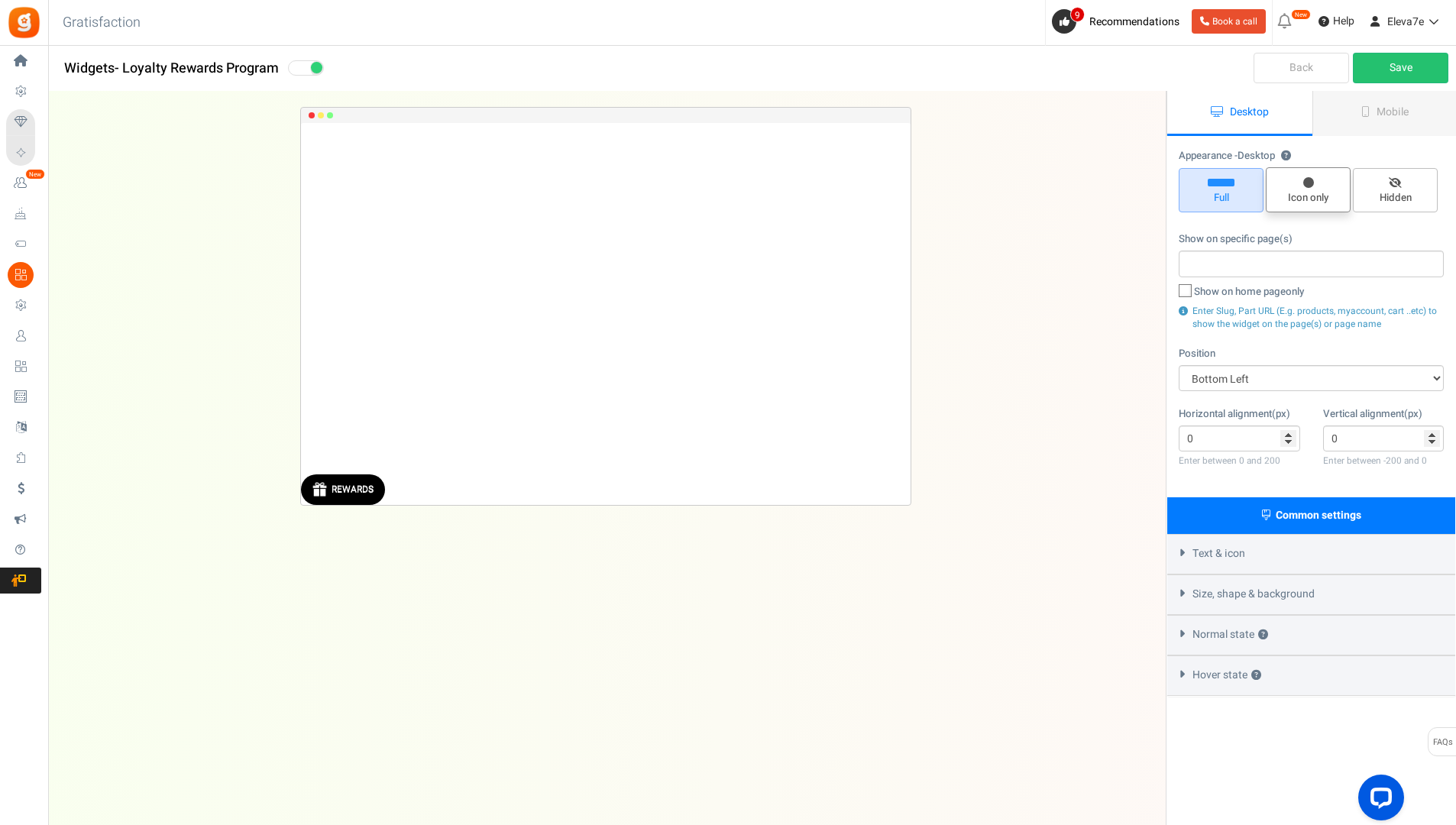
click at [1321, 194] on span "Icon only" at bounding box center [1308, 198] width 71 height 15
click at [1319, 181] on input "Icon only" at bounding box center [1314, 175] width 10 height 10
radio input "true"
click at [1430, 428] on input "0" at bounding box center [1384, 439] width 122 height 26
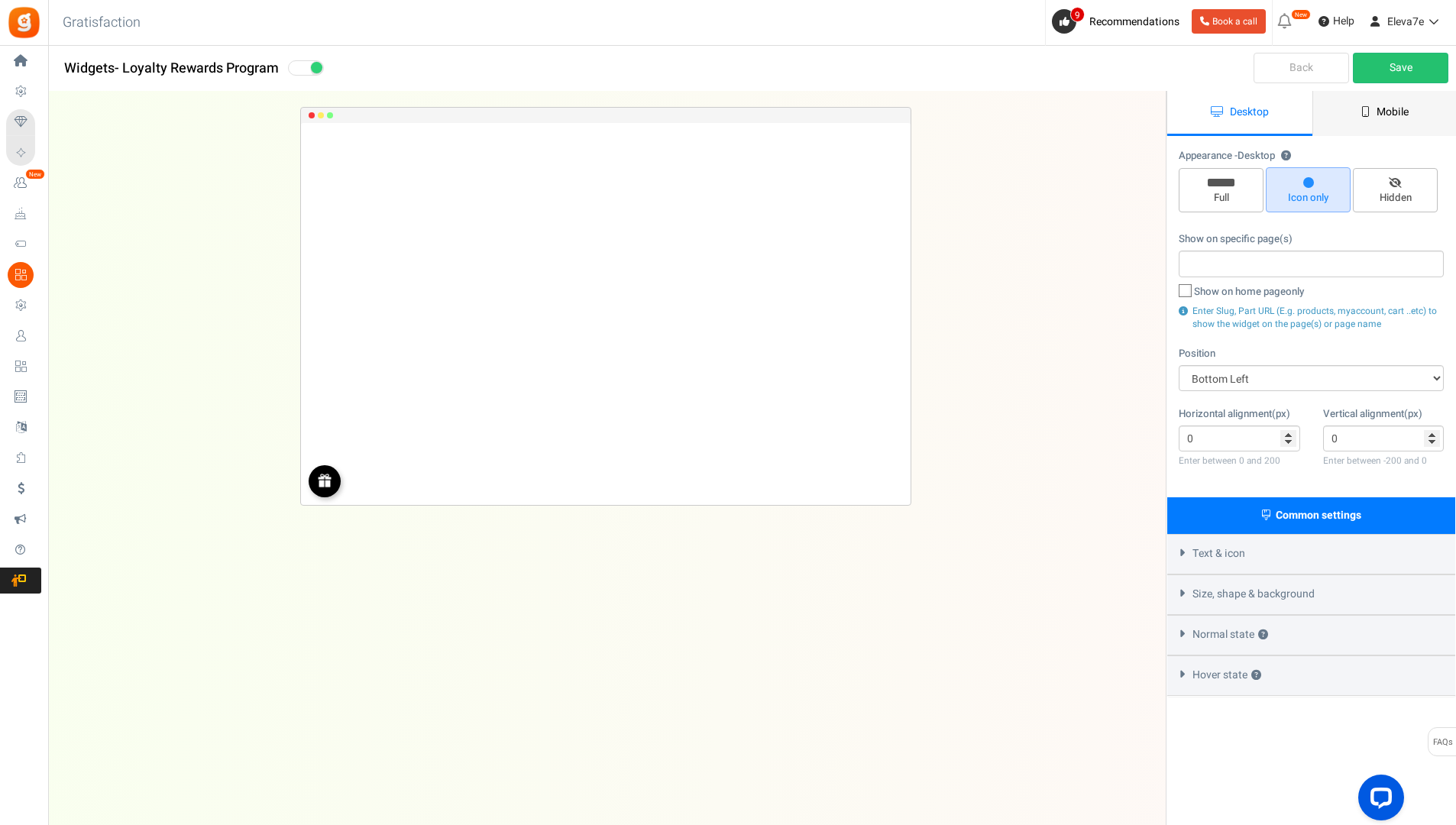
click at [1376, 102] on link "Mobile" at bounding box center [1385, 114] width 145 height 45
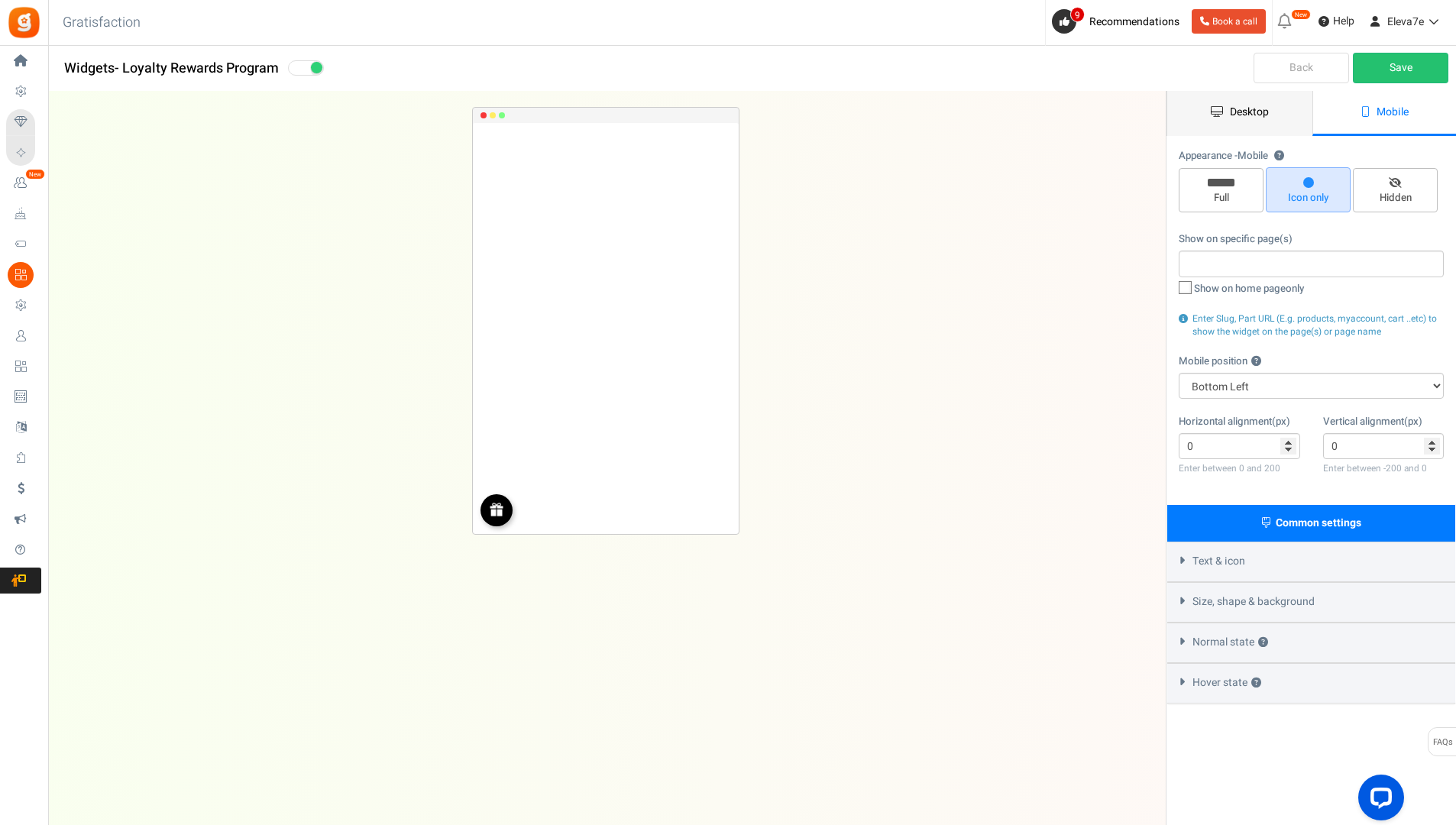
click at [1259, 116] on span "Desktop" at bounding box center [1249, 112] width 39 height 16
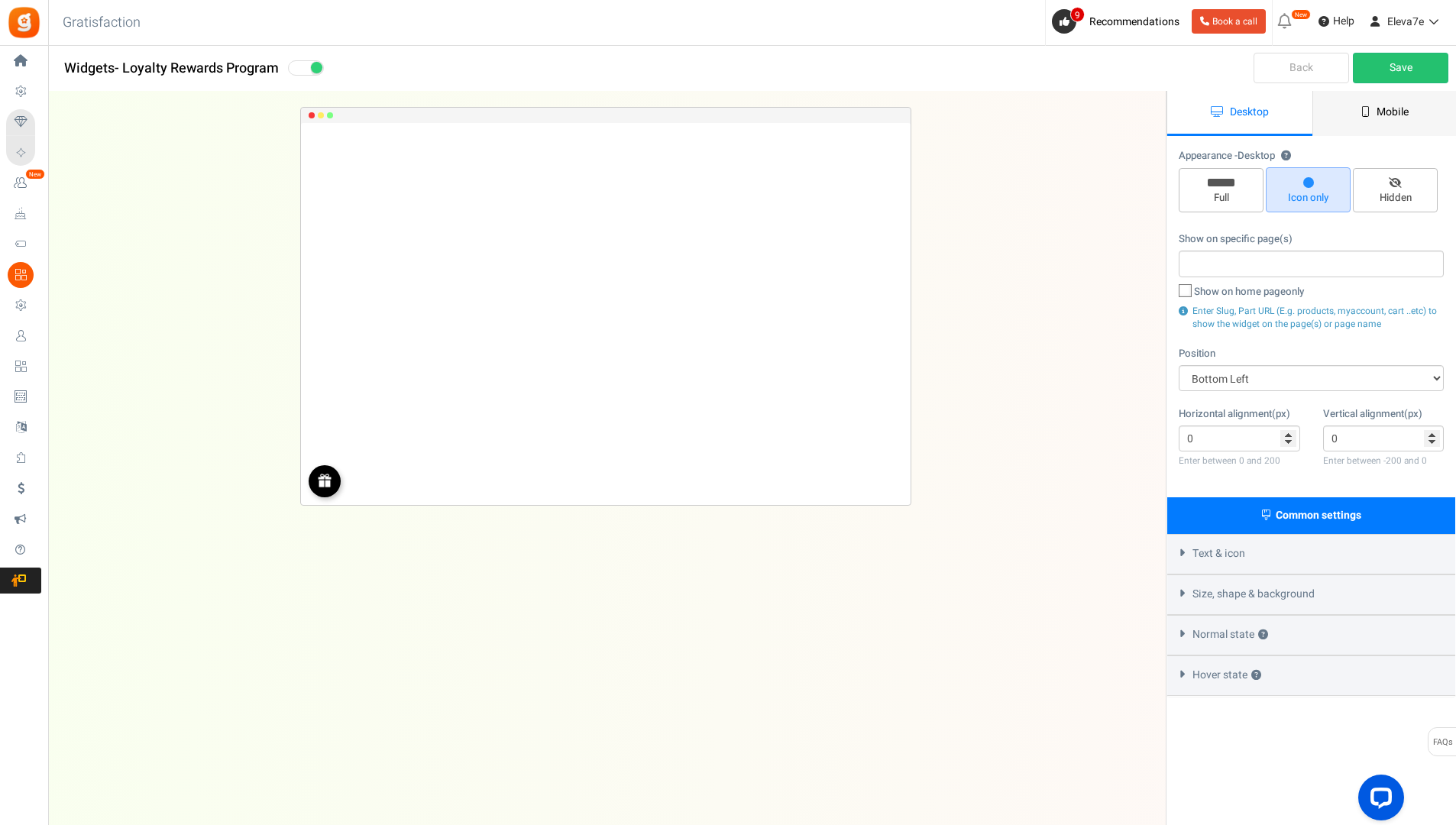
click at [1373, 117] on link "Mobile" at bounding box center [1385, 114] width 145 height 45
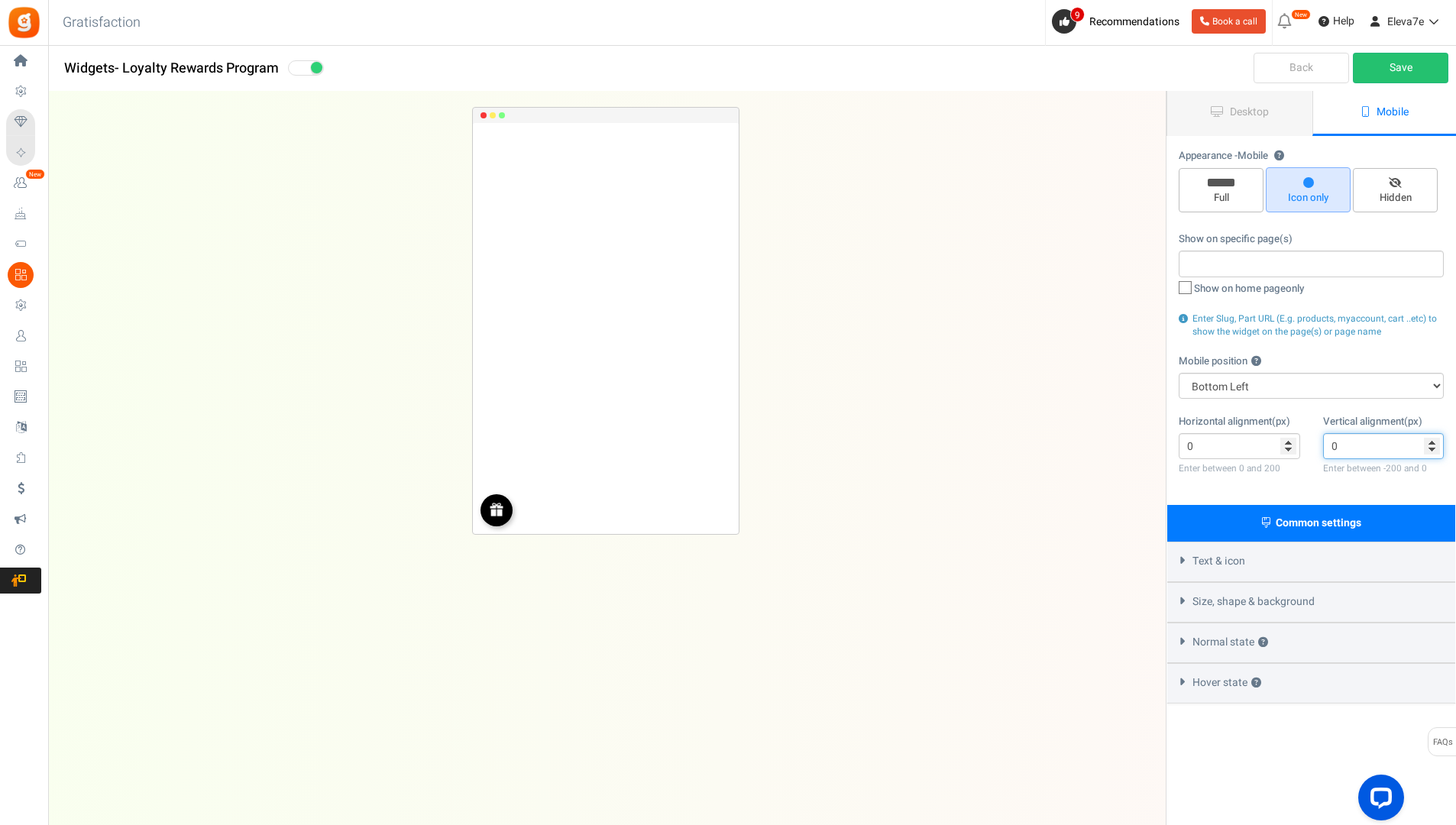
drag, startPoint x: 1356, startPoint y: 448, endPoint x: 1325, endPoint y: 447, distance: 31.0
click at [1325, 447] on input "0" at bounding box center [1384, 446] width 122 height 26
click at [1434, 437] on input "0" at bounding box center [1384, 446] width 122 height 26
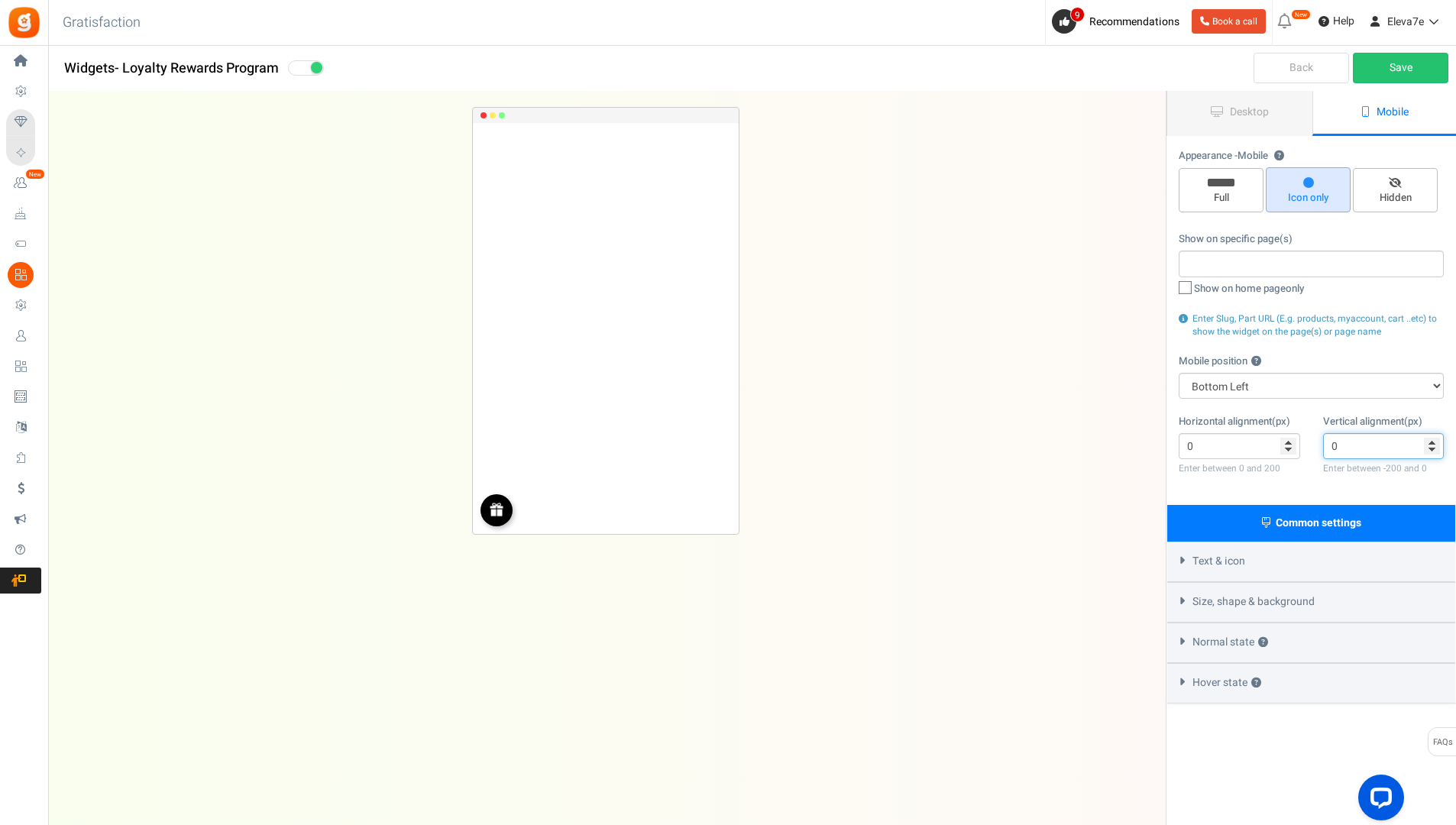
click at [1434, 437] on input "0" at bounding box center [1384, 446] width 122 height 26
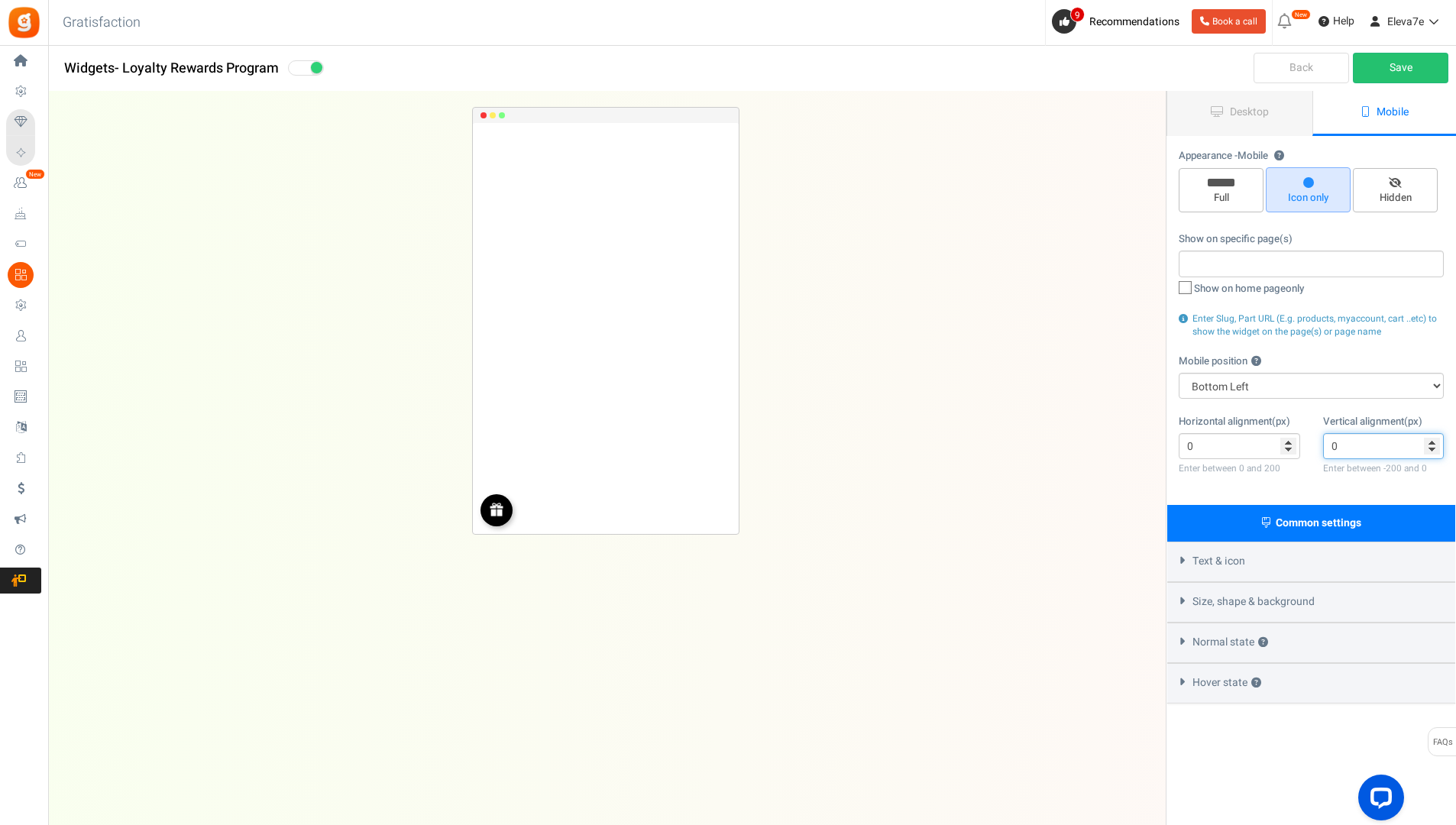
click at [1434, 437] on input "0" at bounding box center [1384, 446] width 122 height 26
click at [1432, 448] on input "-1" at bounding box center [1384, 446] width 122 height 26
click at [1432, 448] on input "-2" at bounding box center [1384, 446] width 122 height 26
click at [1432, 448] on input "-3" at bounding box center [1384, 446] width 122 height 26
click at [1432, 447] on input "-4" at bounding box center [1384, 446] width 122 height 26
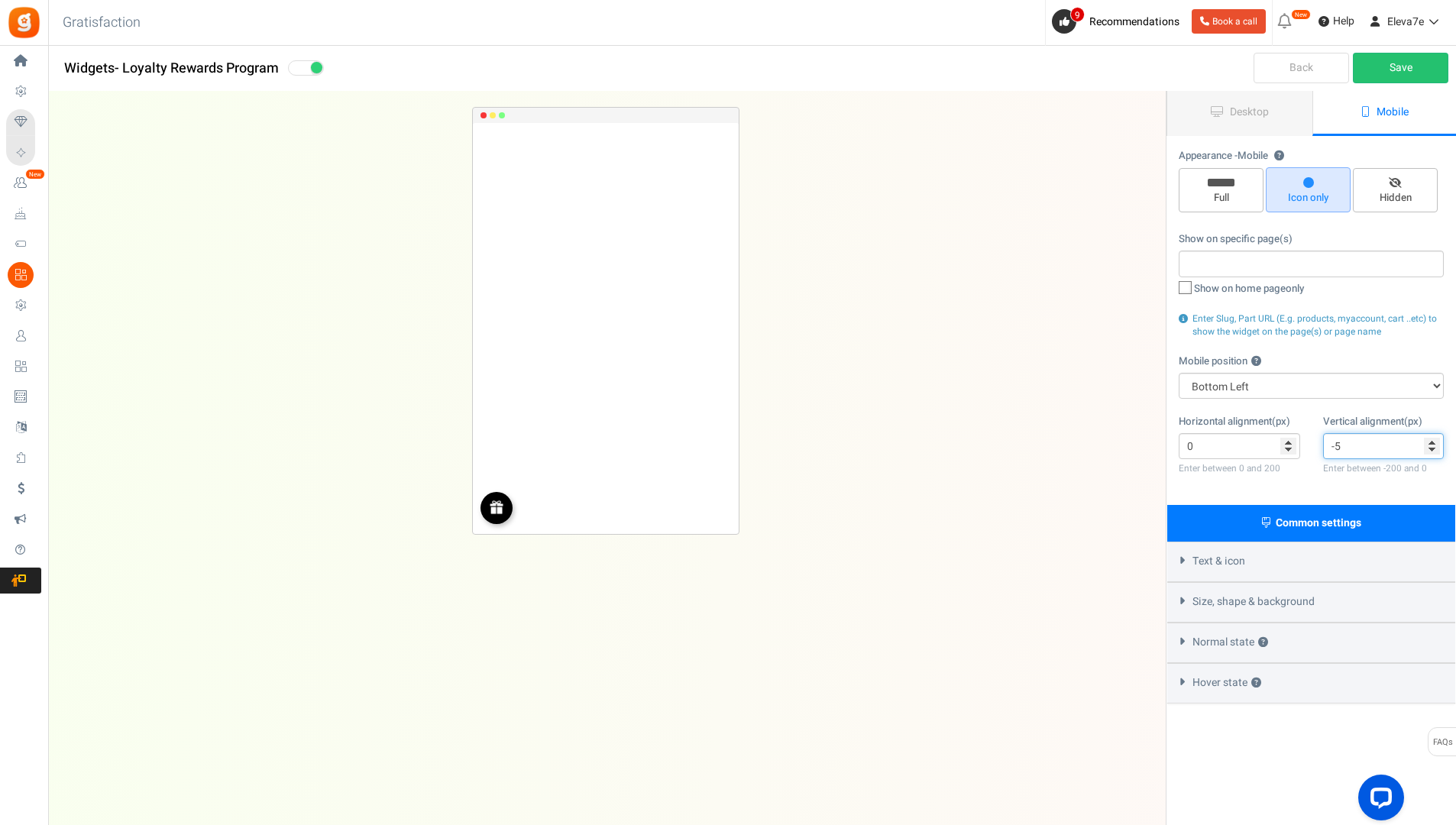
click at [1432, 447] on input "-5" at bounding box center [1384, 446] width 122 height 26
click at [1432, 447] on input "-6" at bounding box center [1384, 446] width 122 height 26
click at [1432, 447] on input "-7" at bounding box center [1384, 446] width 122 height 26
click at [1433, 441] on input "-6" at bounding box center [1384, 446] width 122 height 26
click at [1433, 440] on input "-5" at bounding box center [1384, 446] width 122 height 26
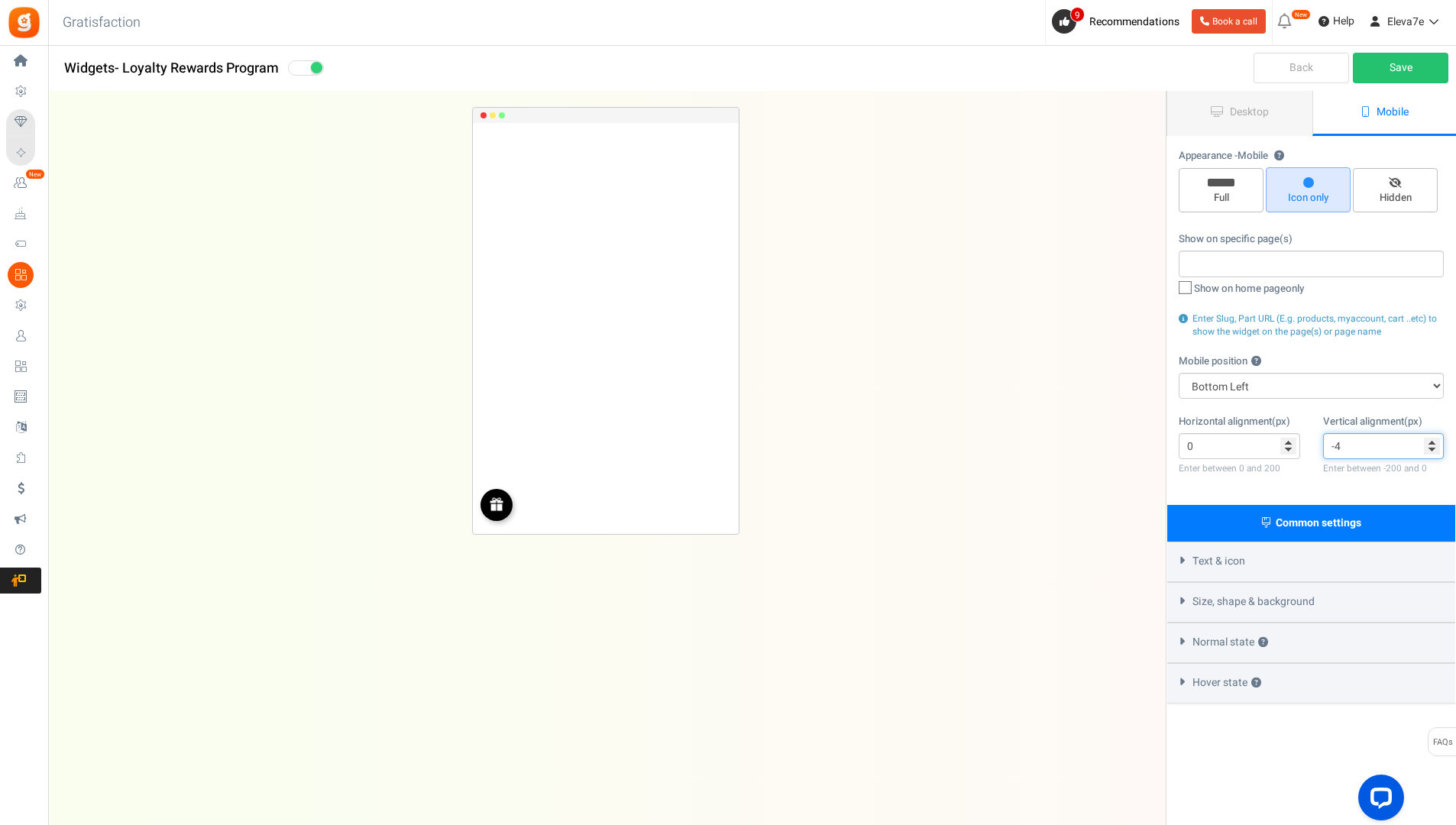
click at [1433, 440] on input "-4" at bounding box center [1384, 446] width 122 height 26
click at [1433, 440] on input "-3" at bounding box center [1384, 446] width 122 height 26
click at [1433, 440] on input "-2" at bounding box center [1384, 446] width 122 height 26
click at [1433, 440] on input "-1" at bounding box center [1384, 446] width 122 height 26
click at [1433, 440] on input "0" at bounding box center [1384, 446] width 122 height 26
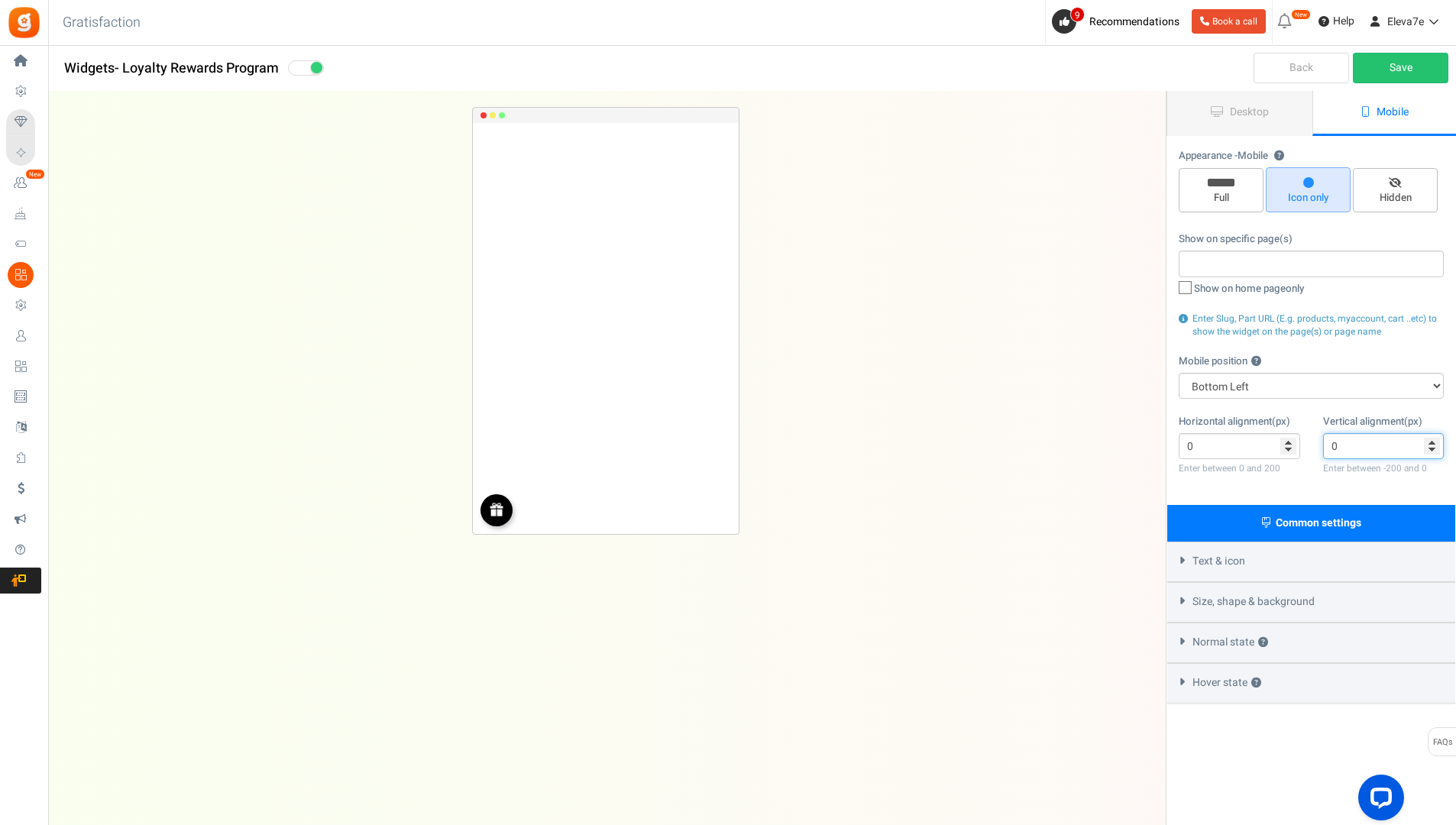
click at [1433, 440] on input "0" at bounding box center [1384, 446] width 122 height 26
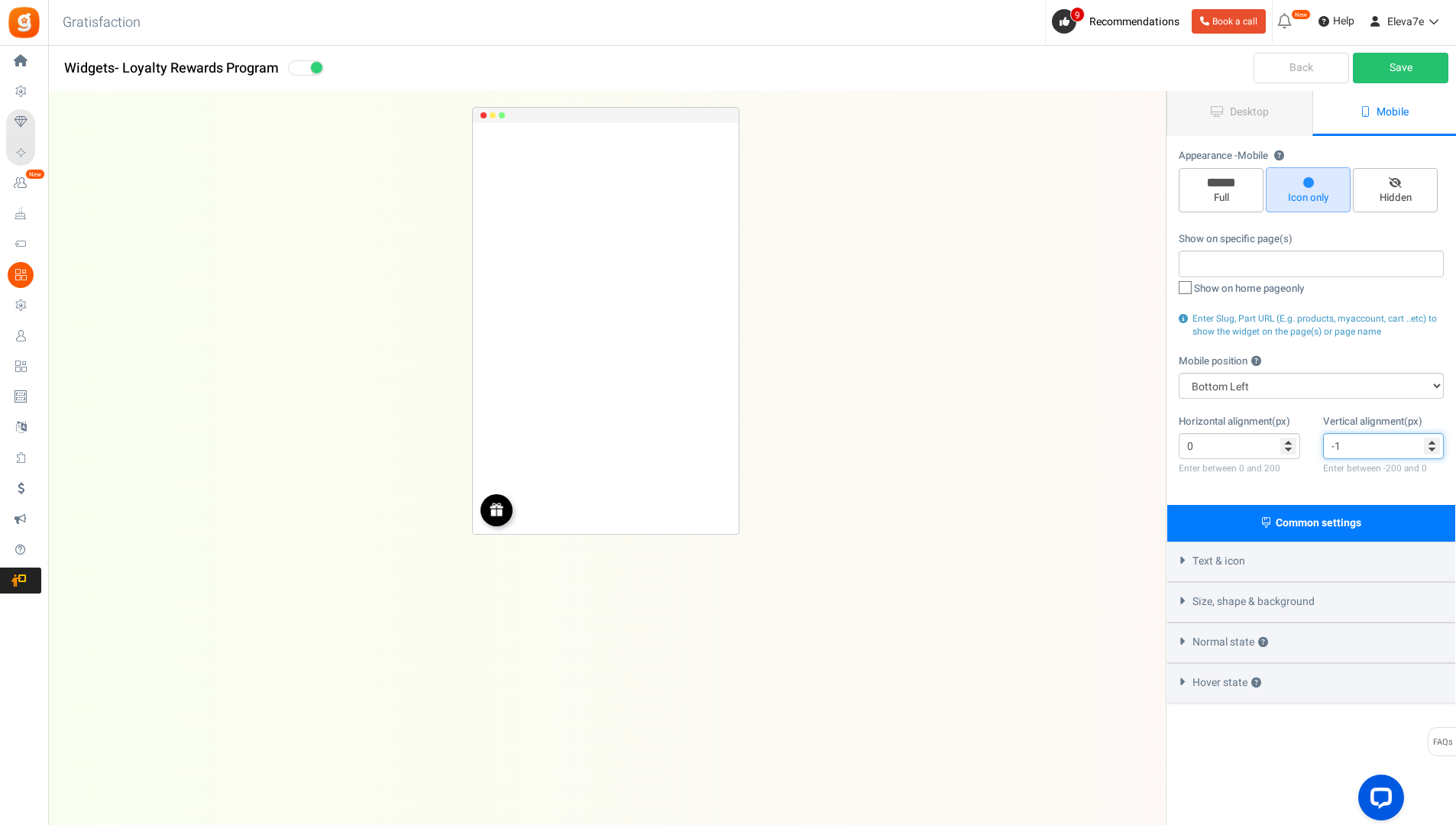
click at [1433, 448] on input "-1" at bounding box center [1384, 446] width 122 height 26
click at [1433, 448] on input "-2" at bounding box center [1384, 446] width 122 height 26
click at [1433, 448] on input "-3" at bounding box center [1384, 446] width 122 height 26
click at [1433, 448] on input "-4" at bounding box center [1384, 446] width 122 height 26
click at [1433, 448] on input "-5" at bounding box center [1384, 446] width 122 height 26
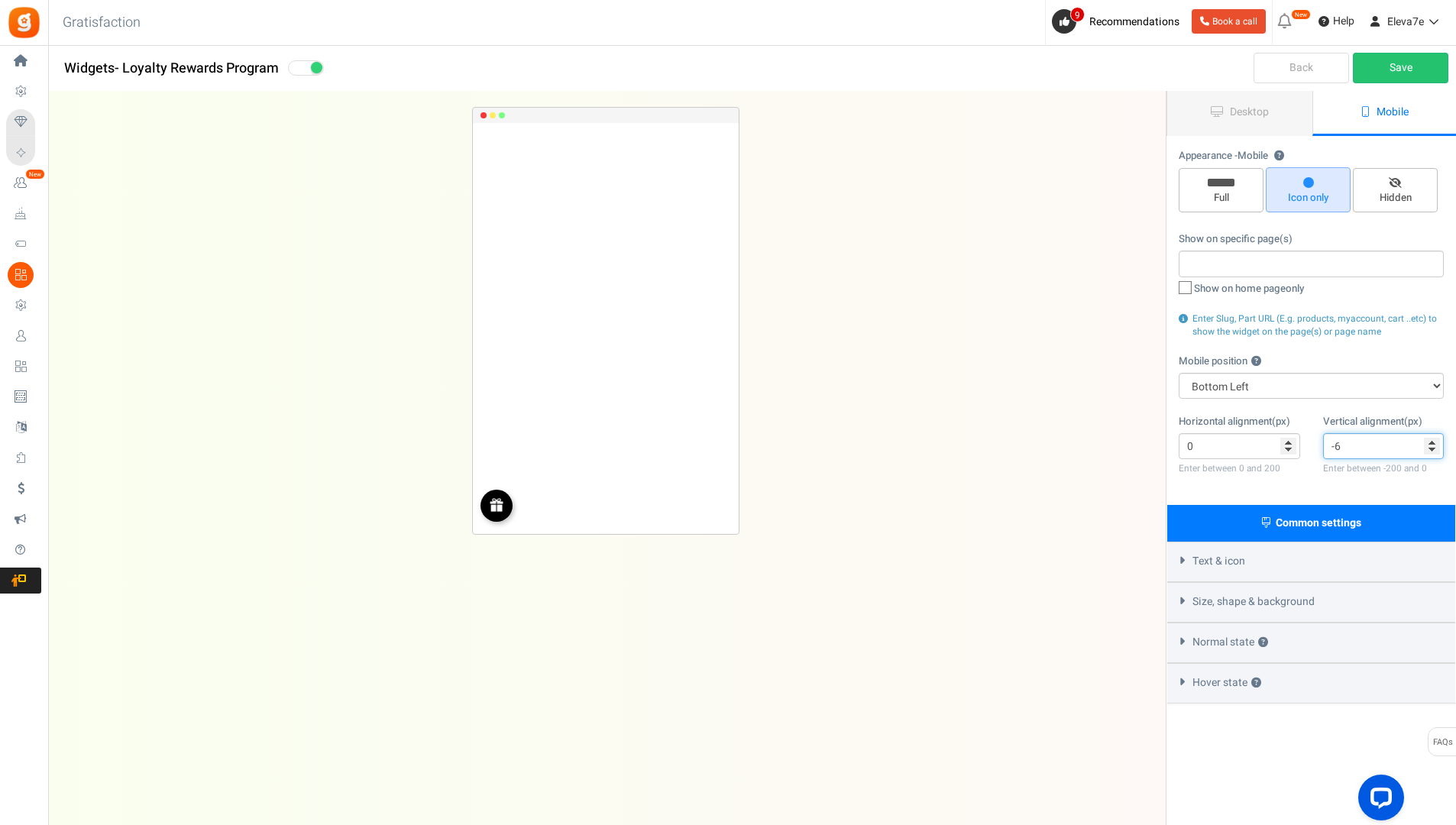
click at [1433, 448] on input "-6" at bounding box center [1384, 446] width 122 height 26
click at [1433, 448] on input "-7" at bounding box center [1384, 446] width 122 height 26
click at [1433, 448] on input "-8" at bounding box center [1384, 446] width 122 height 26
click at [1433, 448] on input "-9" at bounding box center [1384, 446] width 122 height 26
type input "-10"
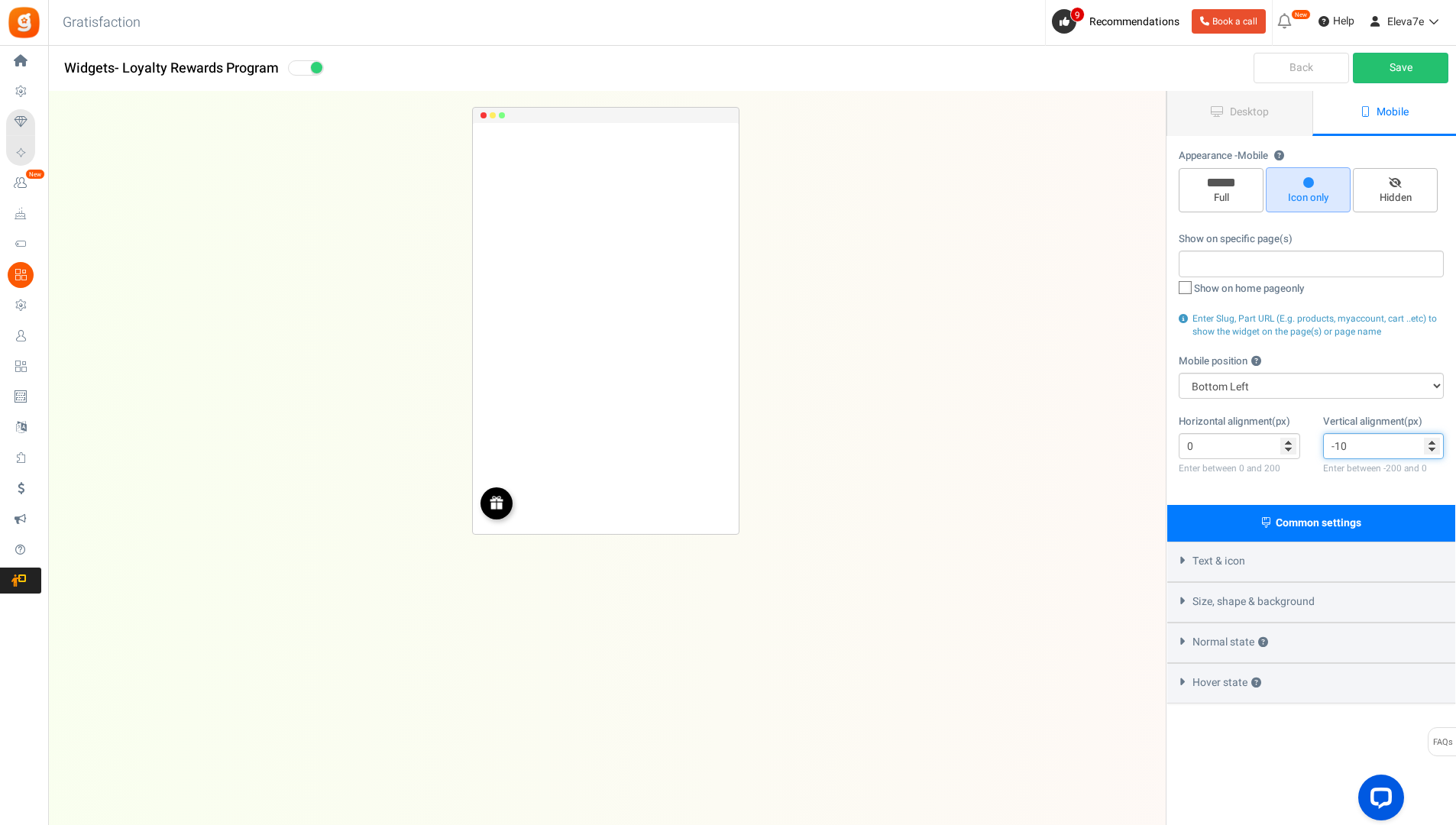
click at [1433, 448] on input "-10" at bounding box center [1384, 446] width 122 height 26
click at [1407, 62] on link "Save" at bounding box center [1401, 68] width 96 height 30
